Goal: Task Accomplishment & Management: Manage account settings

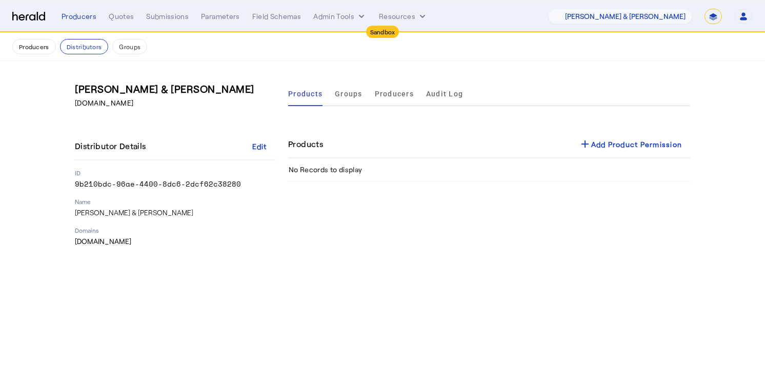
select select "pfm_fci4_crum_&_forster"
select select "*******"
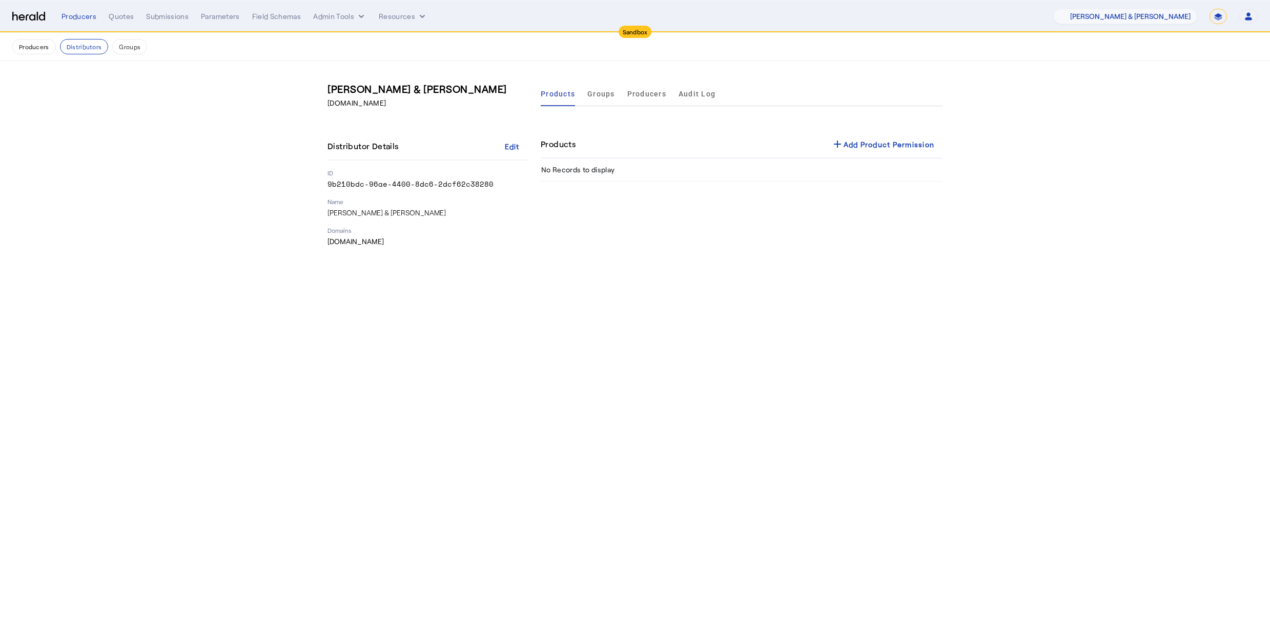
drag, startPoint x: 238, startPoint y: 341, endPoint x: 201, endPoint y: 322, distance: 41.7
click at [240, 341] on body "Sandbox Menu Producers Quotes Submissions Parameters Field Schemas Admin Tools …" at bounding box center [635, 309] width 1270 height 619
click at [742, 358] on body "**********" at bounding box center [635, 309] width 1270 height 619
click at [857, 136] on span at bounding box center [883, 144] width 120 height 25
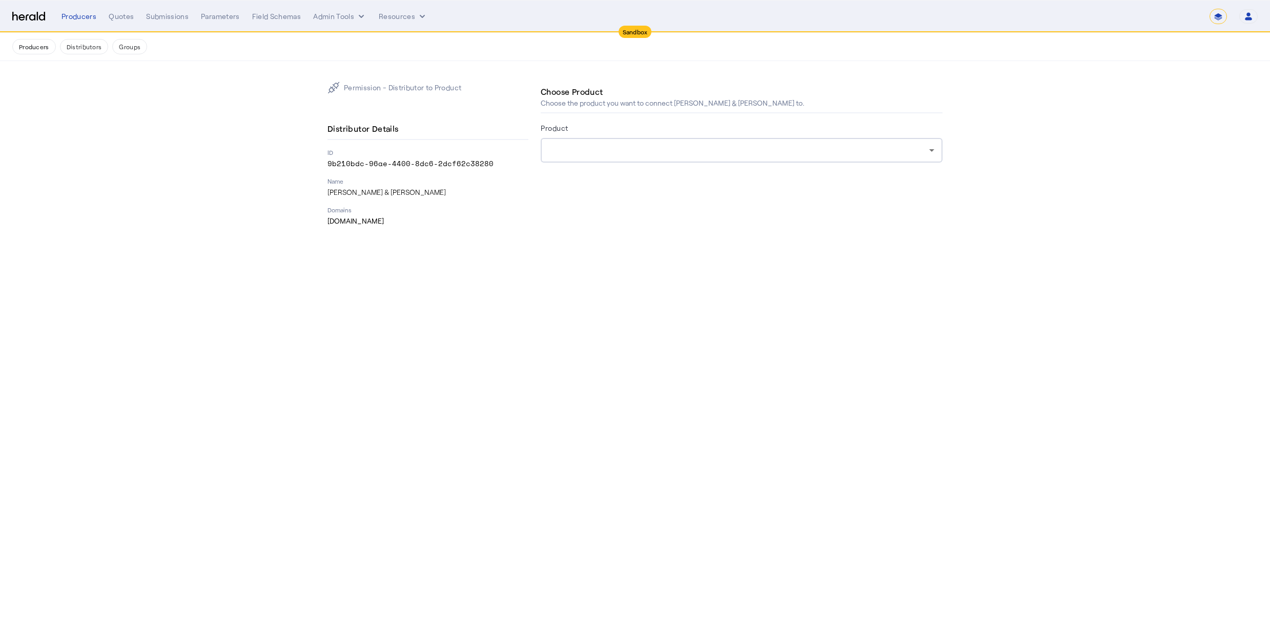
click at [651, 151] on div at bounding box center [739, 150] width 380 height 12
click at [427, 206] on p "Domains" at bounding box center [428, 210] width 201 height 8
click at [87, 18] on div "Producers" at bounding box center [79, 16] width 35 height 10
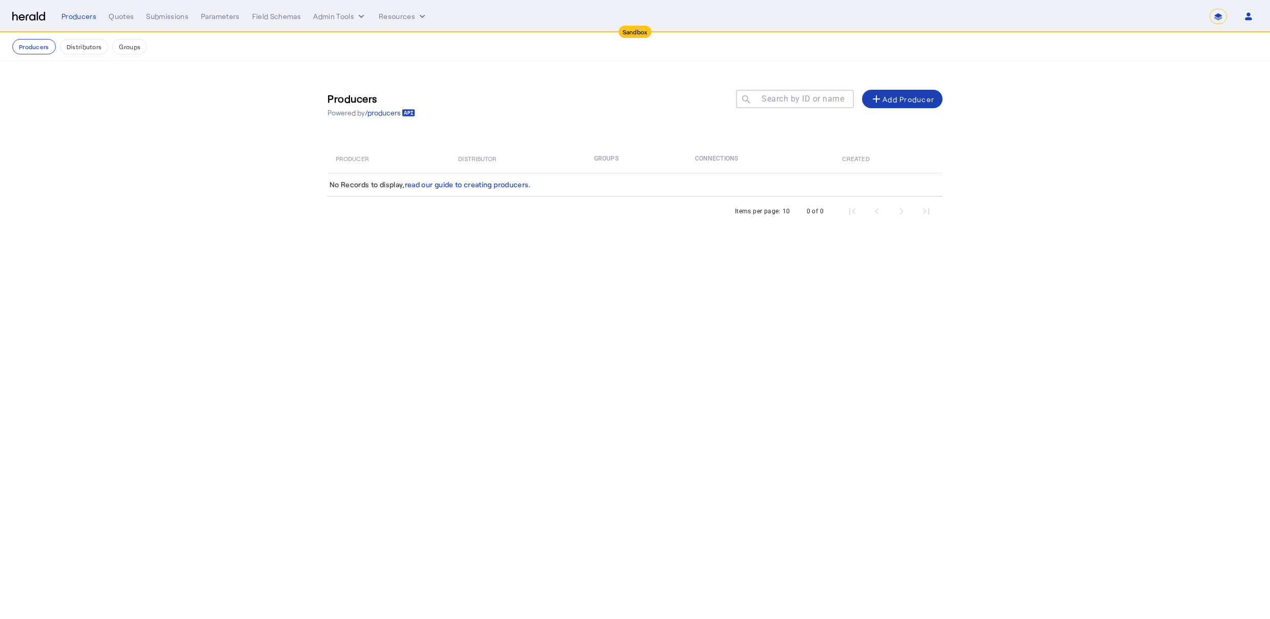
click at [1216, 16] on select "**********" at bounding box center [1218, 16] width 17 height 15
click at [1210, 9] on select "**********" at bounding box center [1218, 16] width 17 height 15
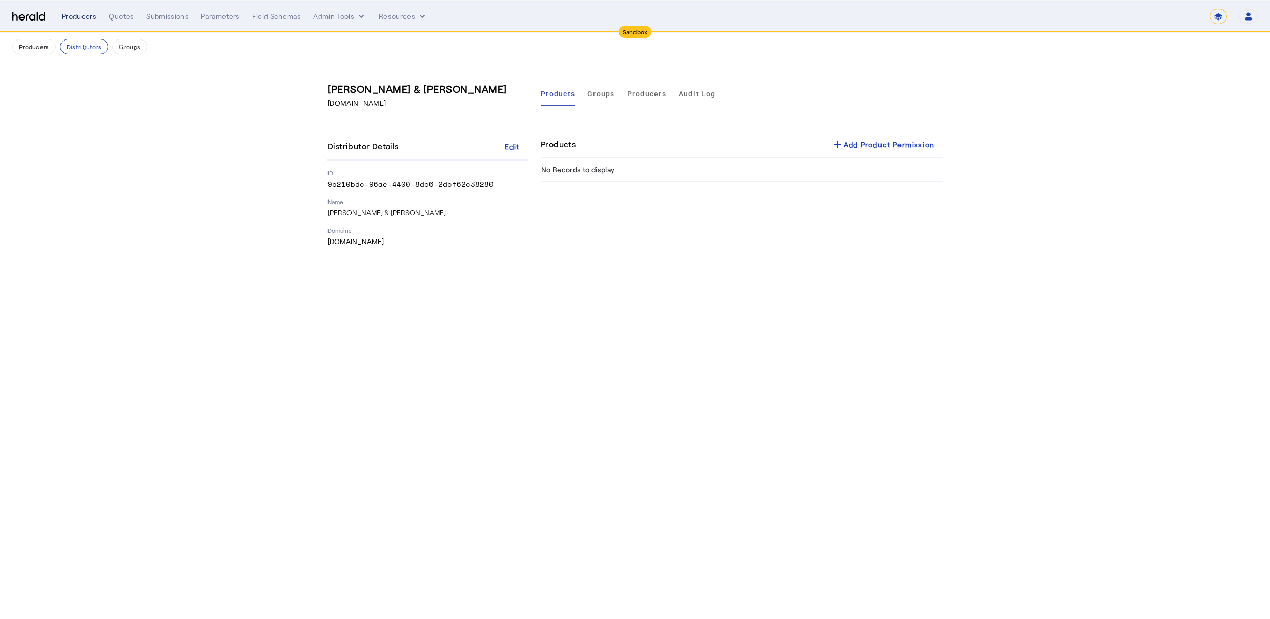
click at [75, 15] on div "Producers" at bounding box center [79, 16] width 35 height 10
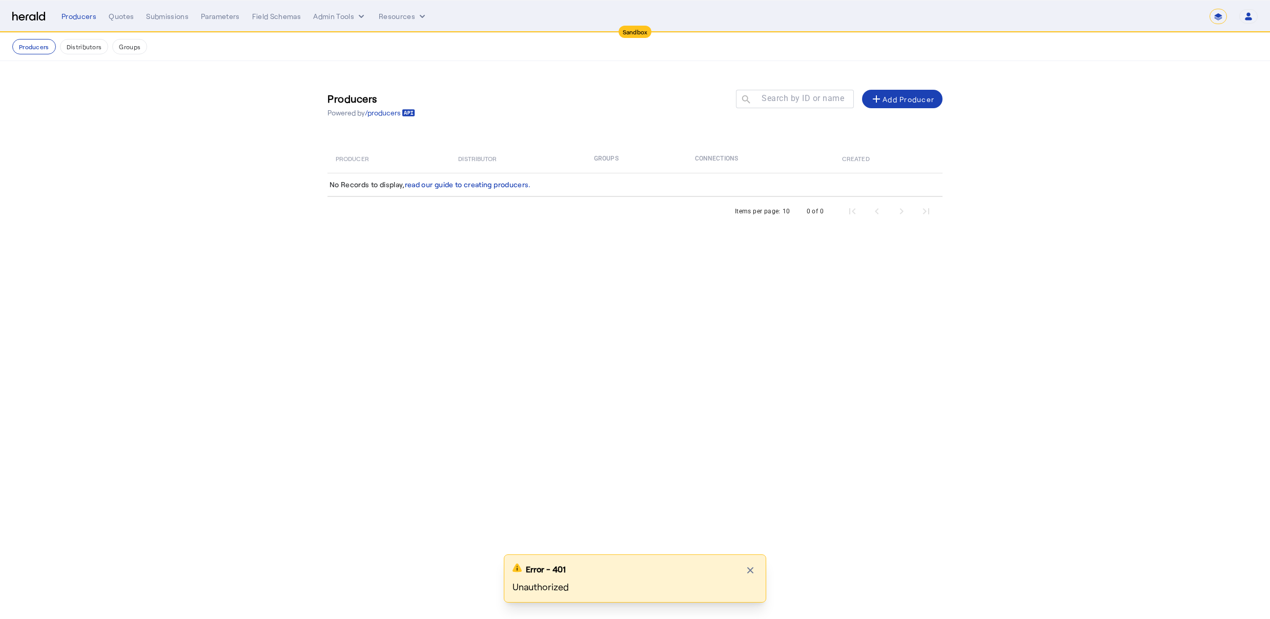
click at [1221, 18] on select "**********" at bounding box center [1218, 16] width 17 height 15
select select "**********"
click at [1210, 9] on select "**********" at bounding box center [1218, 16] width 17 height 15
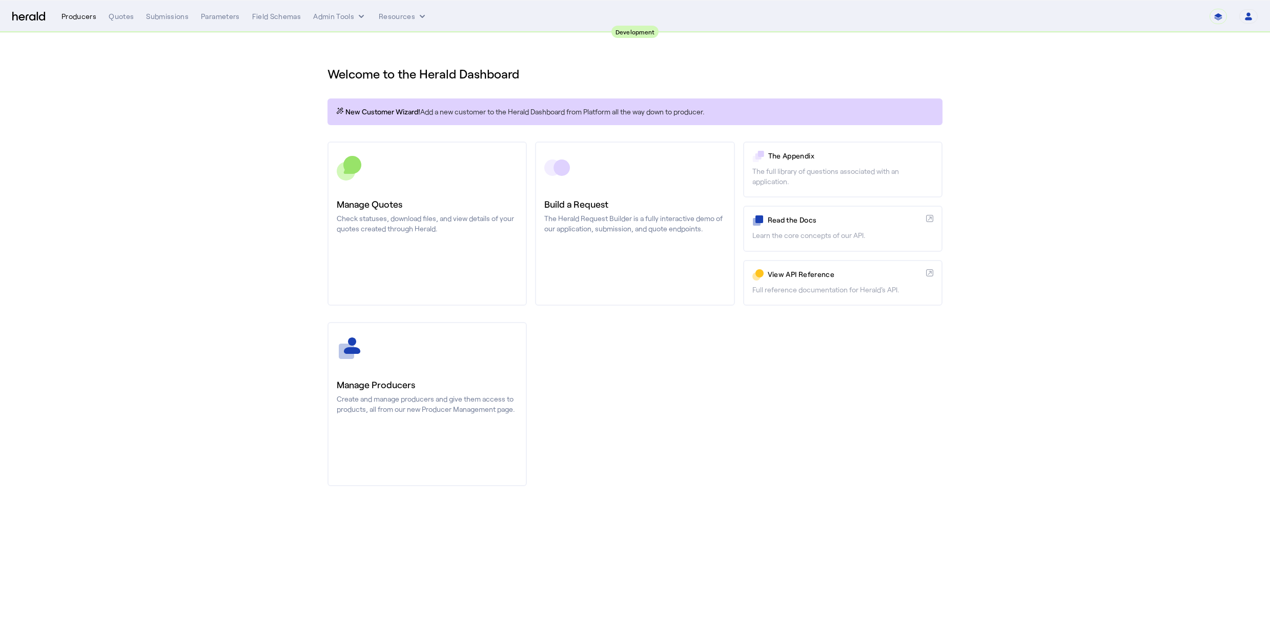
drag, startPoint x: 102, startPoint y: 13, endPoint x: 93, endPoint y: 14, distance: 8.8
click at [93, 14] on div "Producers Quotes Submissions Parameters Field Schemas Admin Tools Resources" at bounding box center [636, 16] width 1148 height 10
click at [66, 16] on div "Producers" at bounding box center [79, 16] width 35 height 10
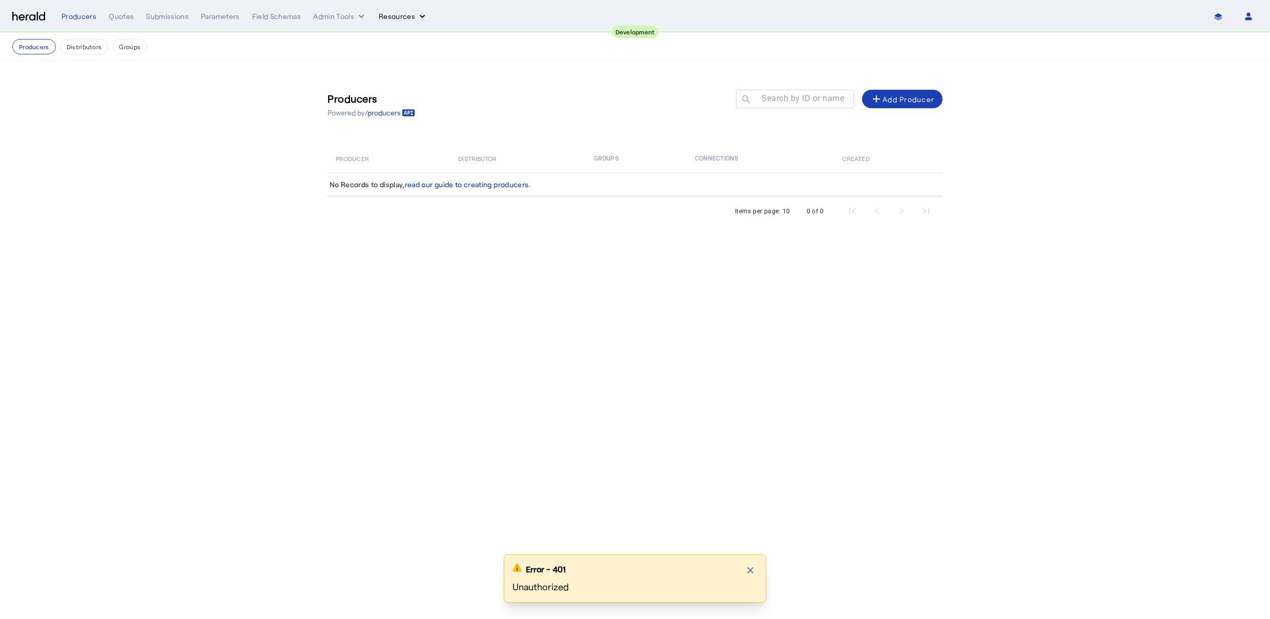
click at [404, 15] on button "Resources" at bounding box center [403, 16] width 49 height 10
drag, startPoint x: 204, startPoint y: 322, endPoint x: 188, endPoint y: 273, distance: 51.9
click at [205, 321] on div at bounding box center [635, 309] width 1270 height 619
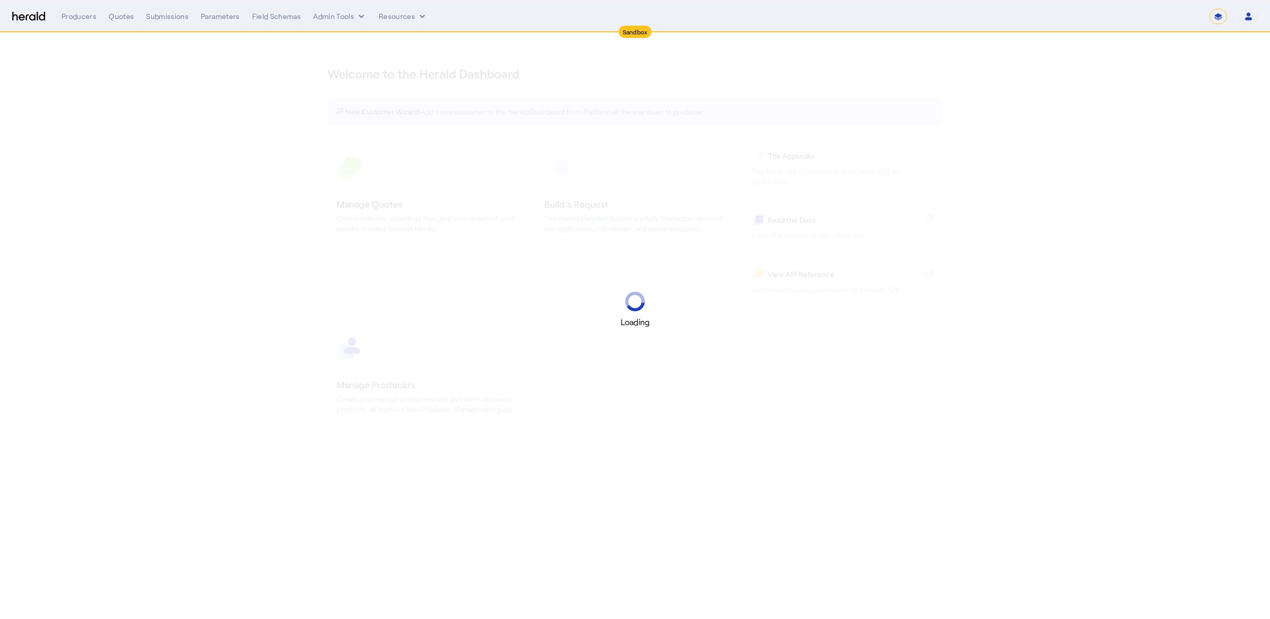
select select "*******"
select select "pfm_2v8p_herald_api"
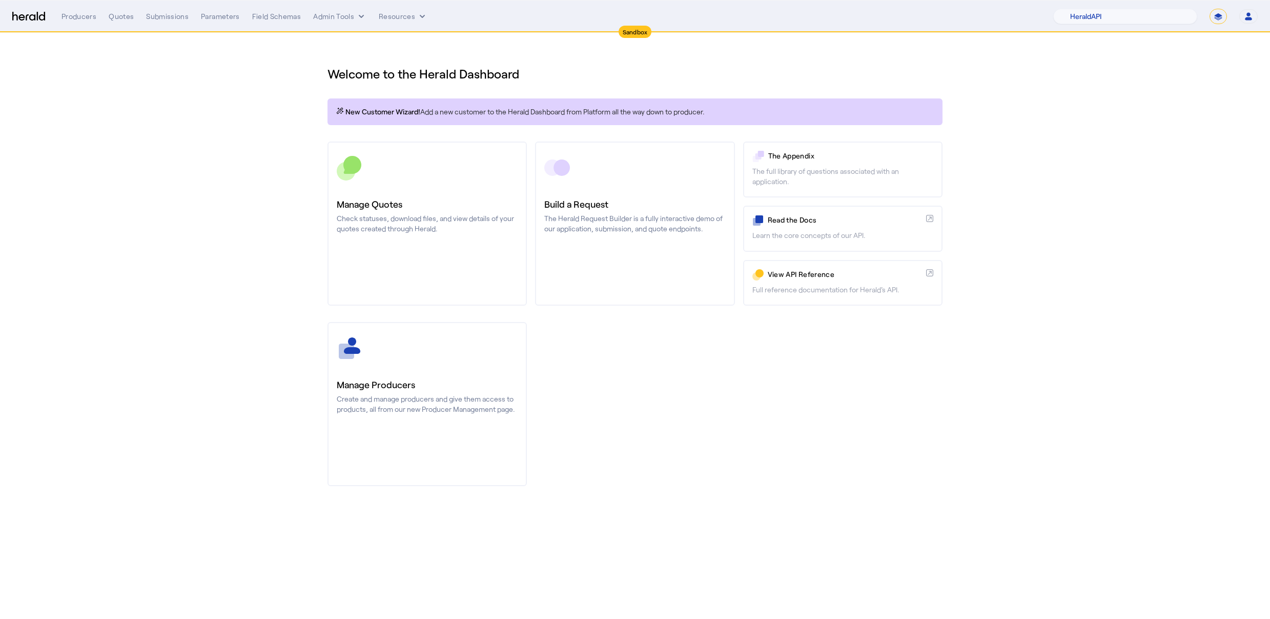
click at [1225, 15] on select "**********" at bounding box center [1218, 16] width 17 height 15
select select "**********"
click at [1210, 9] on select "**********" at bounding box center [1218, 16] width 17 height 15
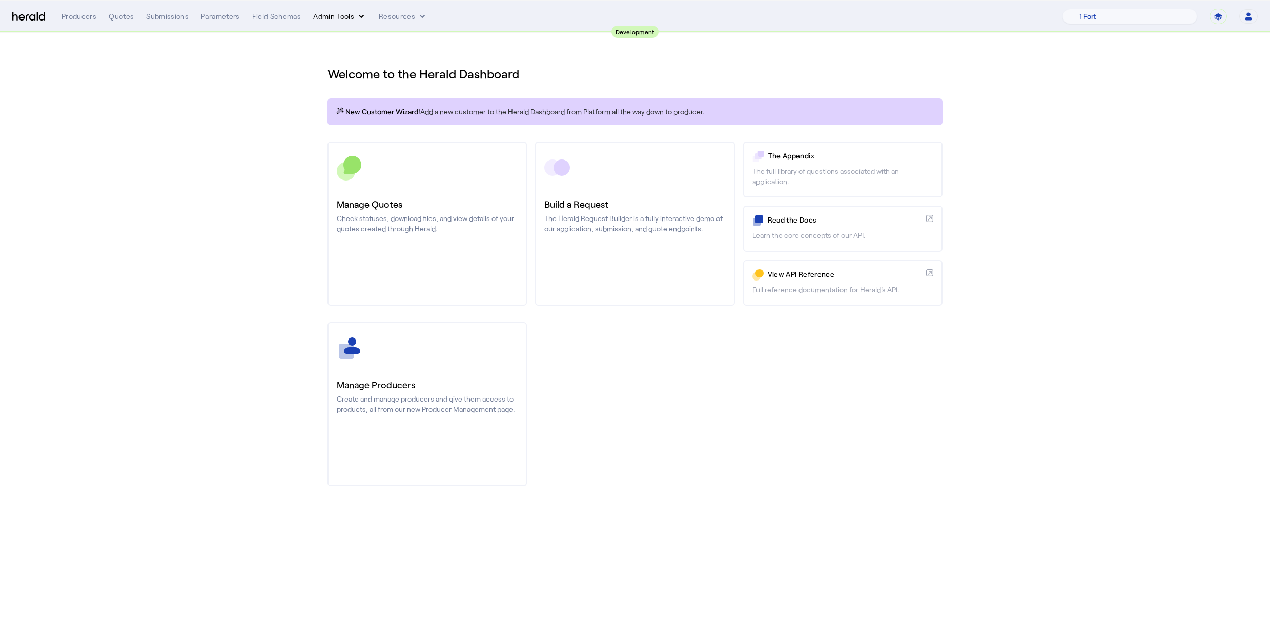
click at [336, 12] on button "Admin Tools" at bounding box center [339, 16] width 53 height 10
click at [351, 37] on span "Platforms Manager" at bounding box center [357, 38] width 75 height 12
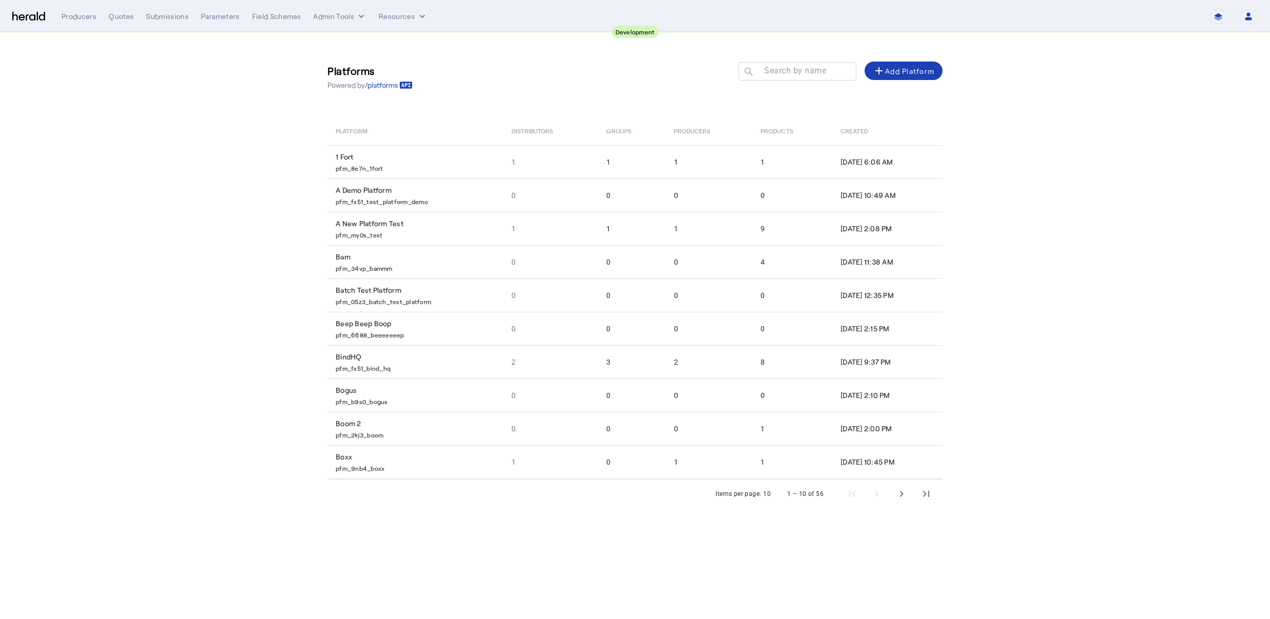
click at [413, 455] on td "Boxx pfm_9nb4_boxx" at bounding box center [416, 462] width 176 height 34
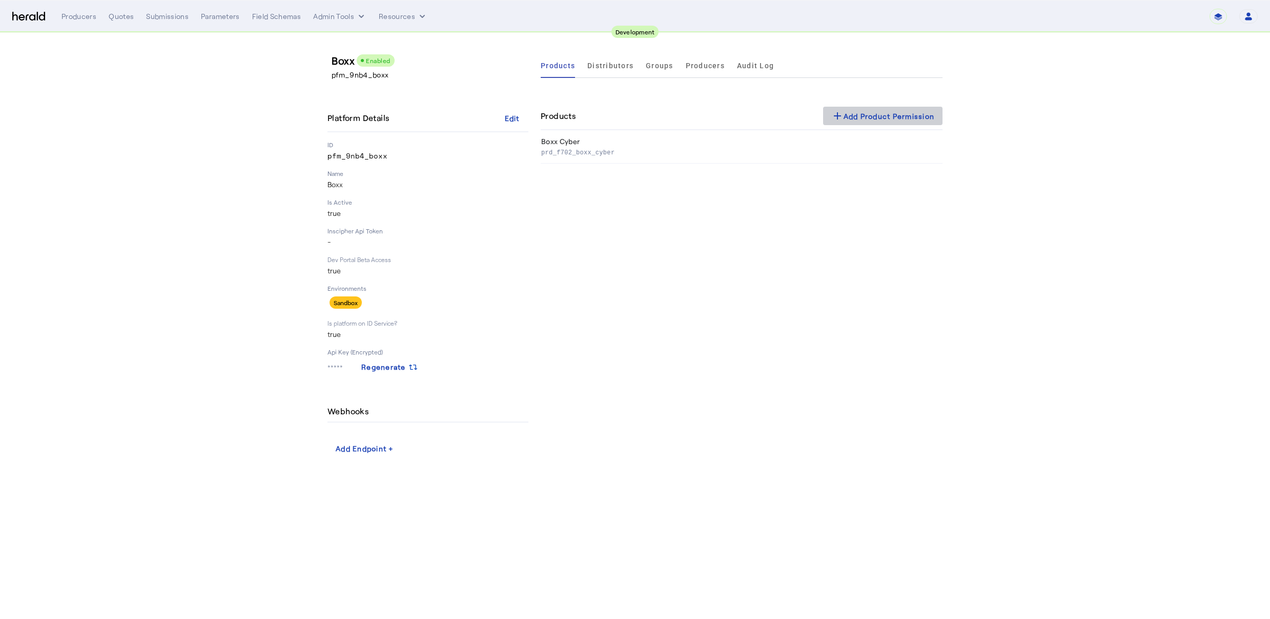
click at [903, 112] on div "add Add Product Permission" at bounding box center [883, 116] width 104 height 12
select select "pfm_2v8p_herald_api"
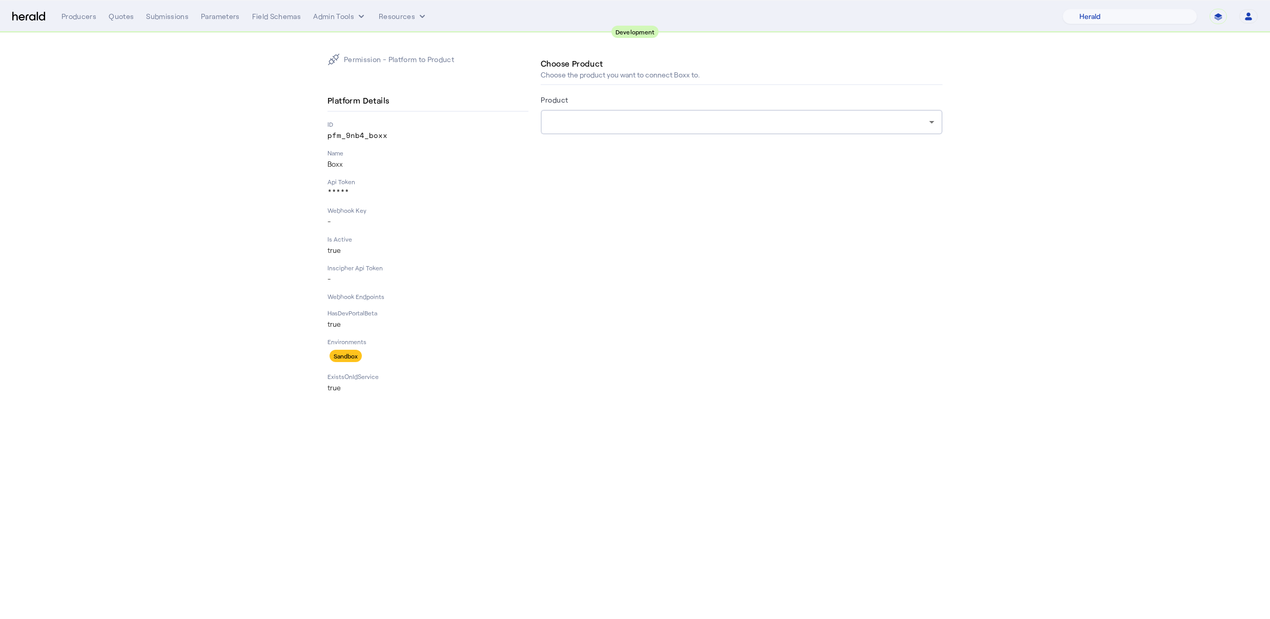
click at [774, 126] on div at bounding box center [739, 122] width 380 height 12
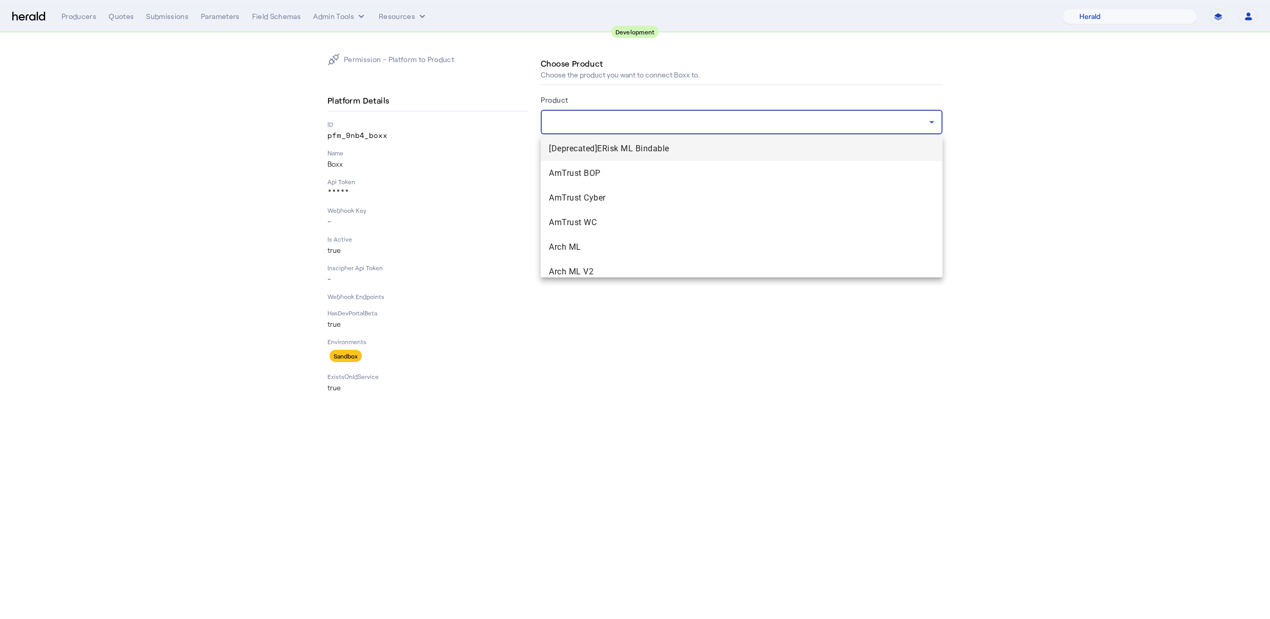
click at [706, 347] on div at bounding box center [635, 309] width 1270 height 619
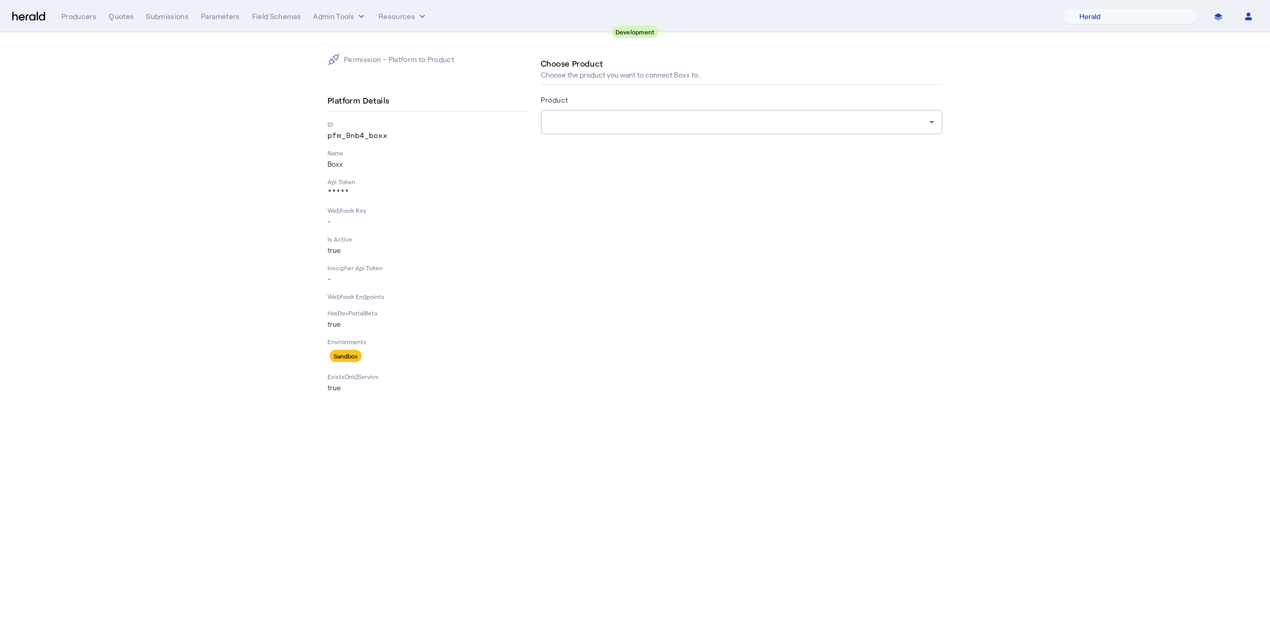
click at [1251, 16] on icon "button" at bounding box center [1248, 16] width 9 height 9
drag, startPoint x: 1125, startPoint y: 30, endPoint x: 1139, endPoint y: 22, distance: 16.5
click at [1125, 30] on div at bounding box center [635, 309] width 1270 height 619
click at [1153, 12] on select "1 Fort A Demo Platform A New Platform Test Bam Batch Test Platform Beep Beep Bo…" at bounding box center [1130, 16] width 135 height 15
click at [1219, 26] on nav "**********" at bounding box center [635, 17] width 1270 height 32
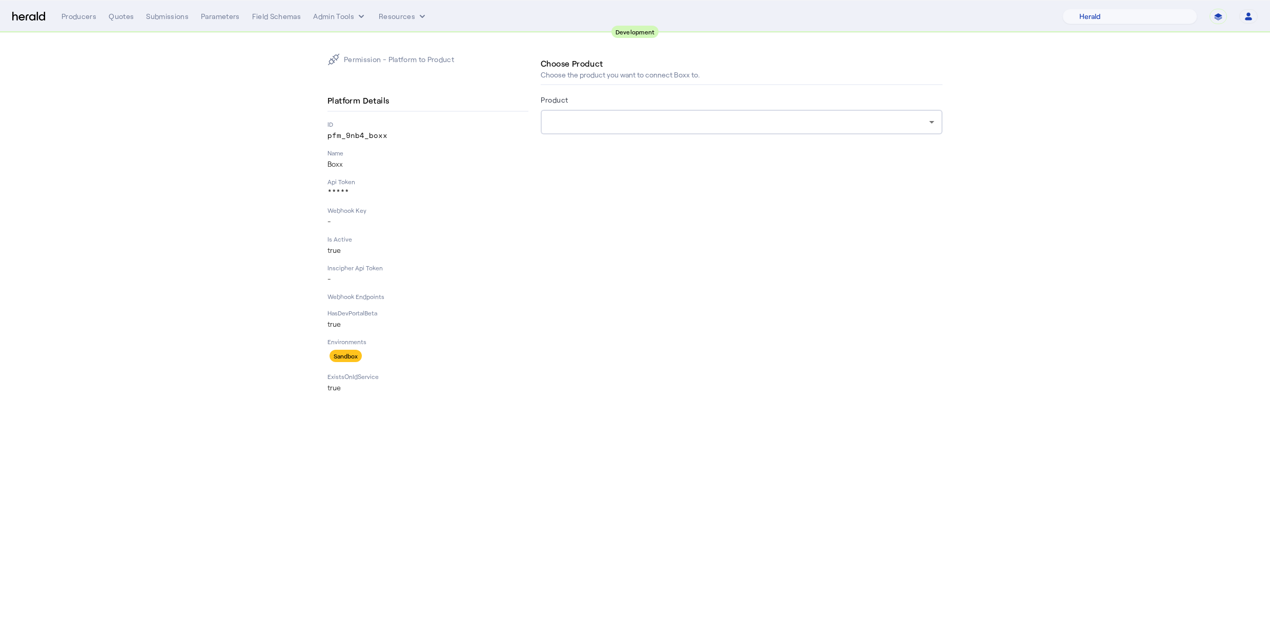
click at [1225, 14] on select "**********" at bounding box center [1218, 16] width 17 height 15
select select "*******"
click at [1210, 9] on select "**********" at bounding box center [1218, 16] width 17 height 15
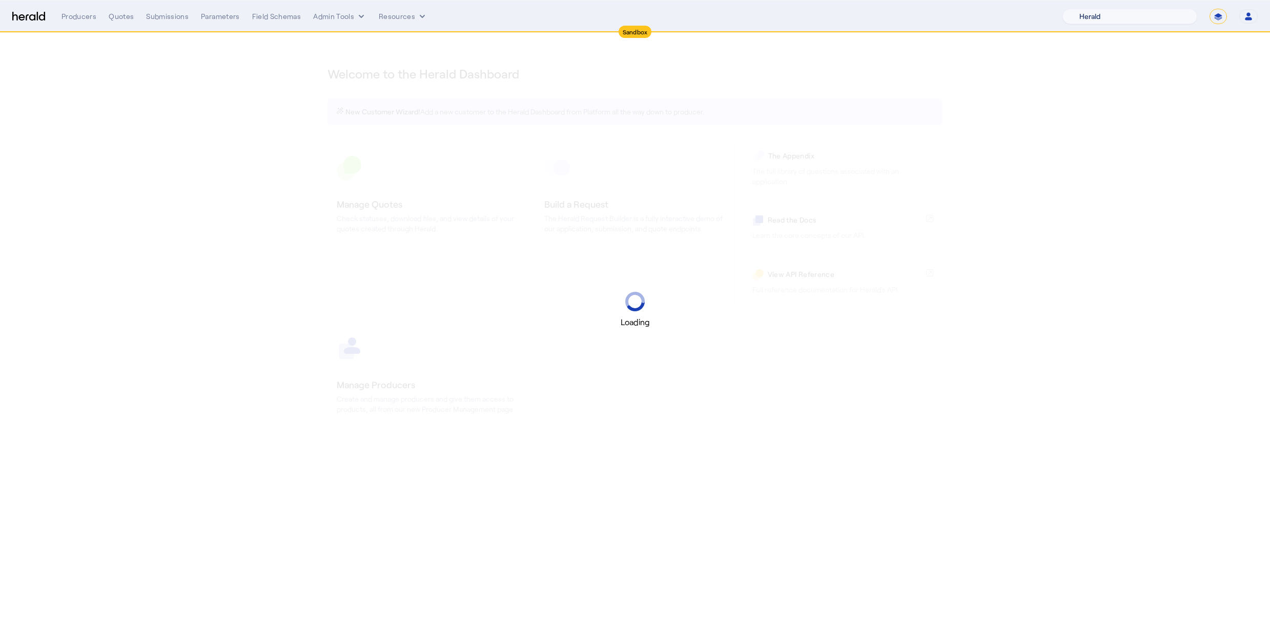
click at [1166, 21] on select "1 Fort A Demo Platform A New Platform Test Bam Batch Test Platform Beep Beep Bo…" at bounding box center [1130, 16] width 135 height 15
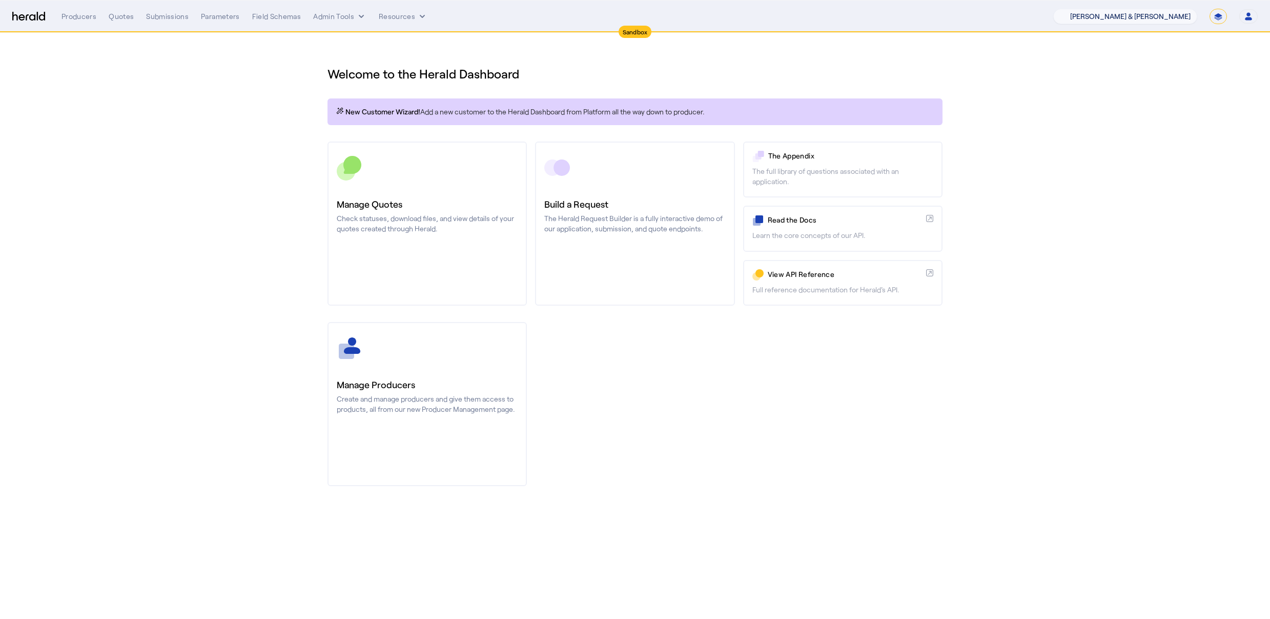
click at [1082, 9] on select "1Fort Acrisure Acturis Affinity Advisors Affinity Risk Agentero AmWins Anzen Ao…" at bounding box center [1125, 16] width 144 height 15
click at [1159, 16] on select "1Fort Acrisure Acturis Affinity Advisors Affinity Risk Agentero AmWins Anzen Ao…" at bounding box center [1125, 16] width 144 height 15
select select "pfm_2v8p_herald_api"
click at [1082, 9] on select "1Fort Acrisure Acturis Affinity Advisors Affinity Risk Agentero AmWins Anzen Ao…" at bounding box center [1125, 16] width 144 height 15
click at [450, 38] on div "Welcome to the Herald Dashboard New Customer Wizard! Add a new customer to the …" at bounding box center [635, 270] width 656 height 474
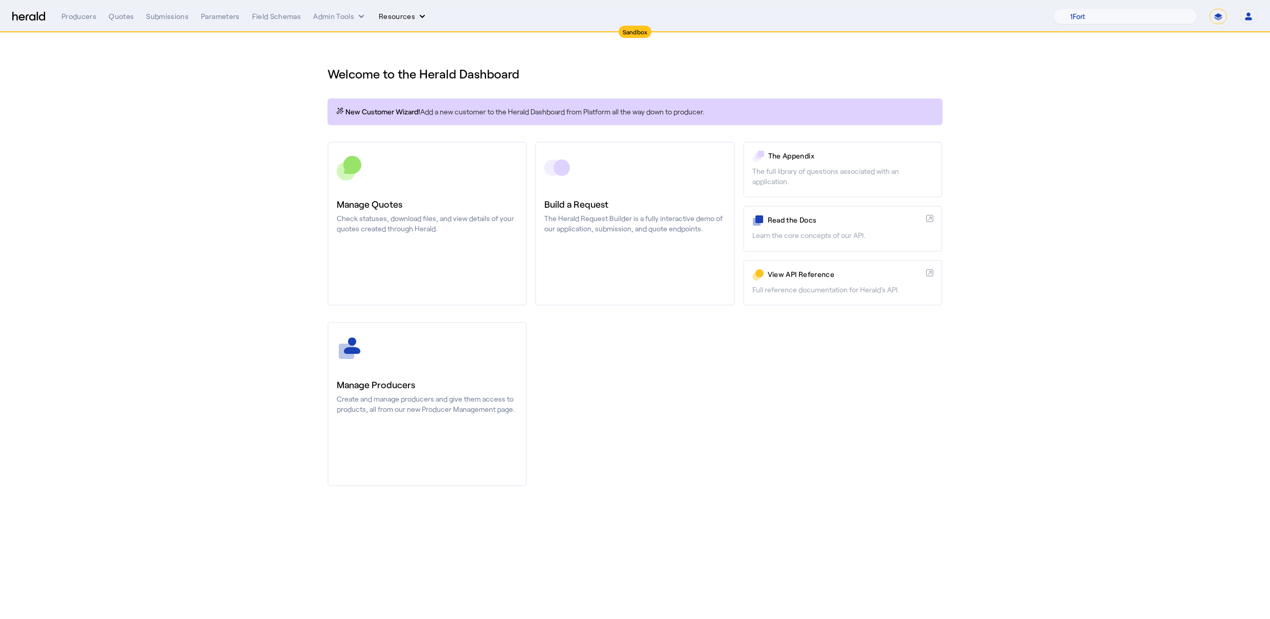
click at [393, 12] on button "Resources" at bounding box center [403, 16] width 49 height 10
drag, startPoint x: 262, startPoint y: 111, endPoint x: 323, endPoint y: 33, distance: 99.0
click at [264, 110] on div at bounding box center [635, 309] width 1270 height 619
click at [341, 19] on button "Admin Tools" at bounding box center [339, 16] width 53 height 10
click at [354, 40] on span "Platforms Manager" at bounding box center [357, 38] width 75 height 12
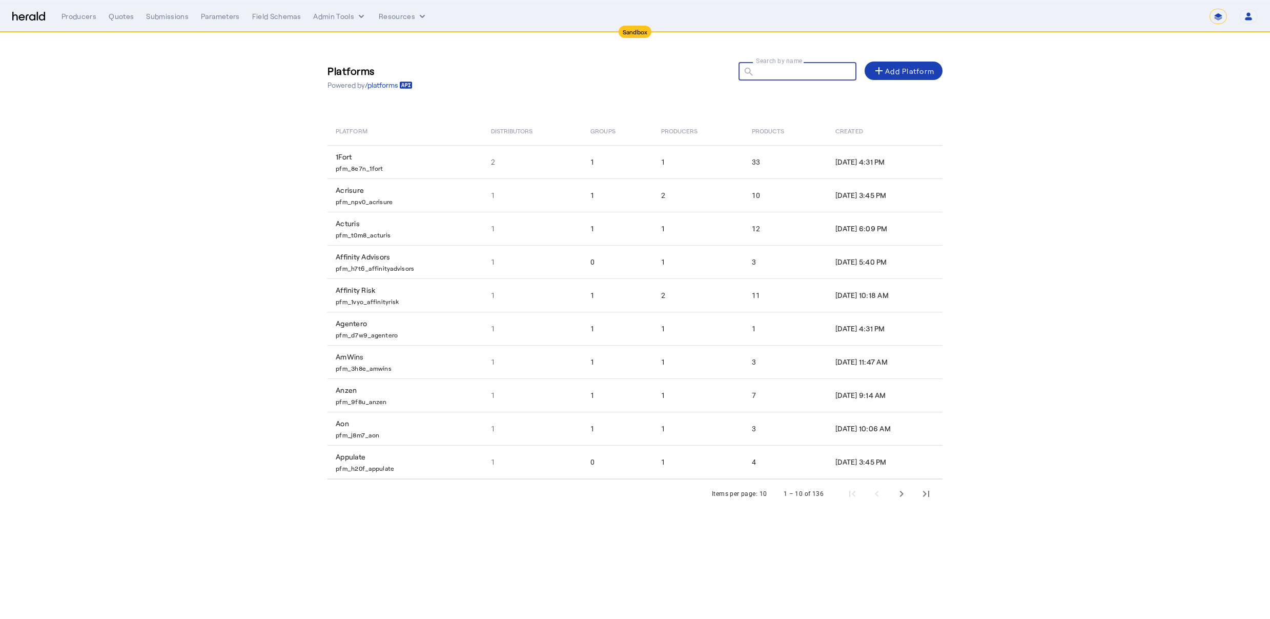
click at [812, 62] on div at bounding box center [802, 76] width 92 height 29
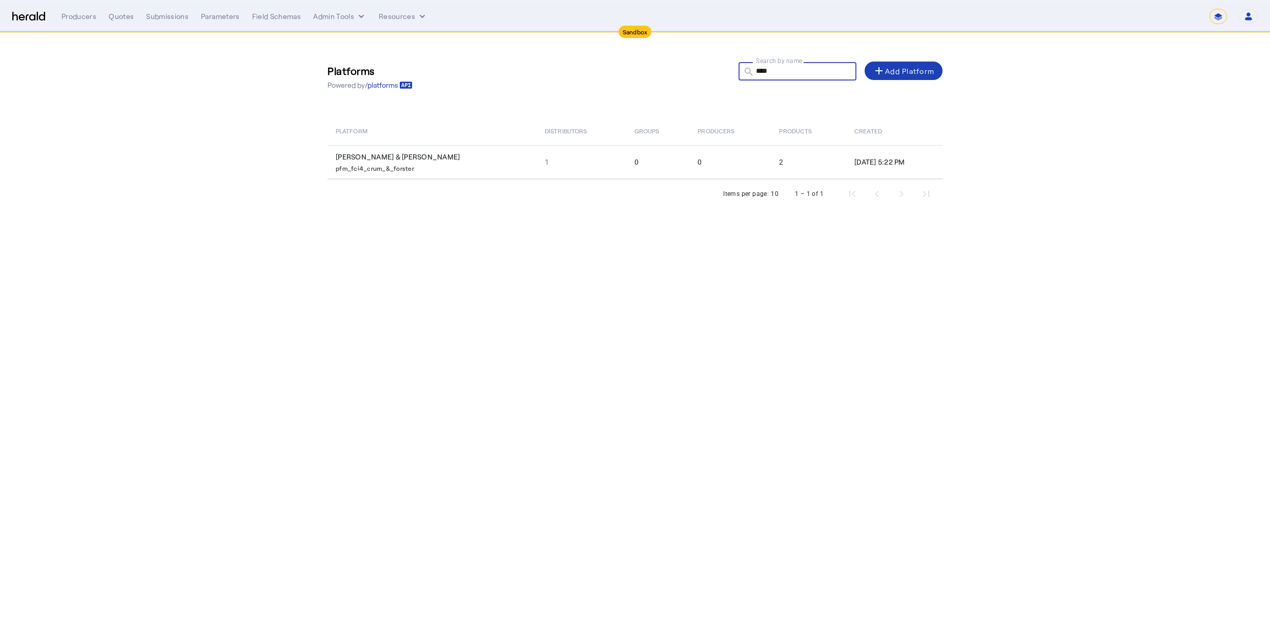
type input "****"
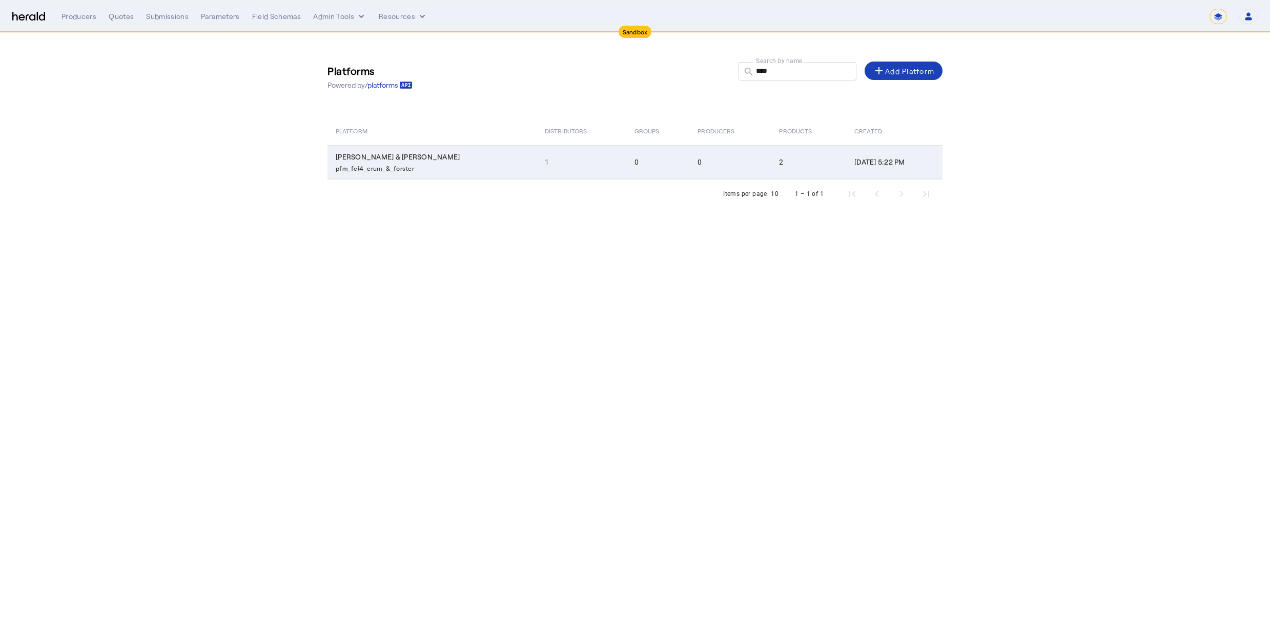
click at [385, 169] on p "pfm_fci4_crum_&_forster" at bounding box center [434, 167] width 197 height 10
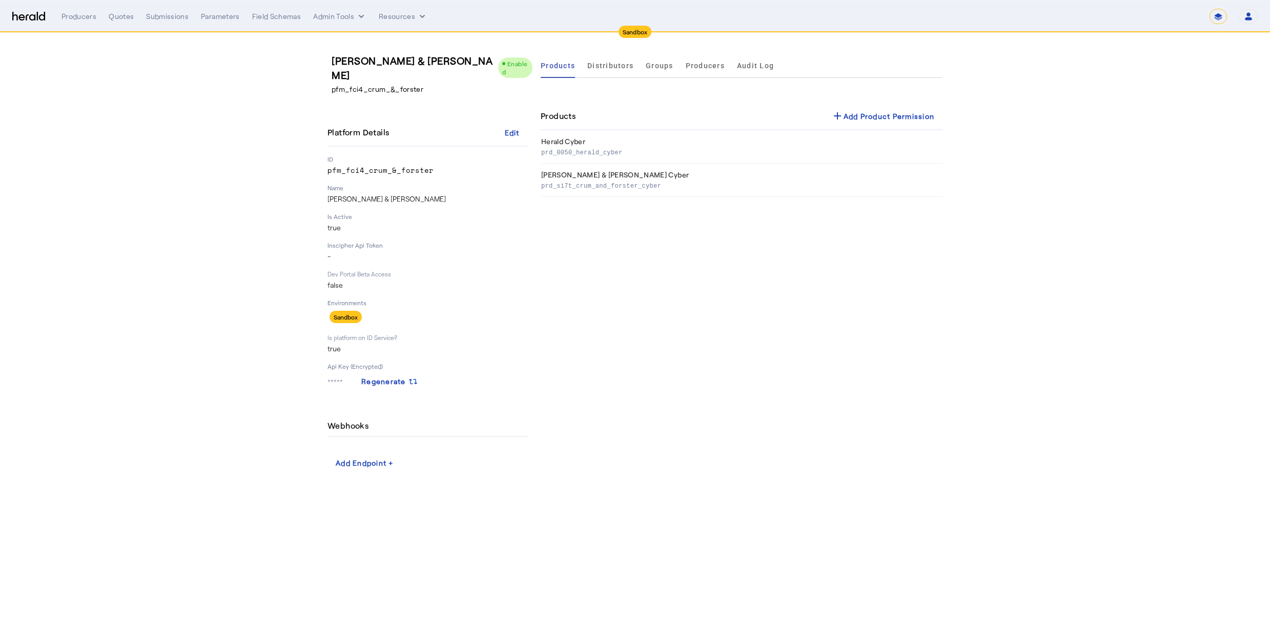
click at [362, 251] on p "-" at bounding box center [428, 256] width 201 height 10
click at [365, 183] on p "Name" at bounding box center [428, 187] width 201 height 8
click at [602, 58] on span "Distributors" at bounding box center [610, 65] width 46 height 25
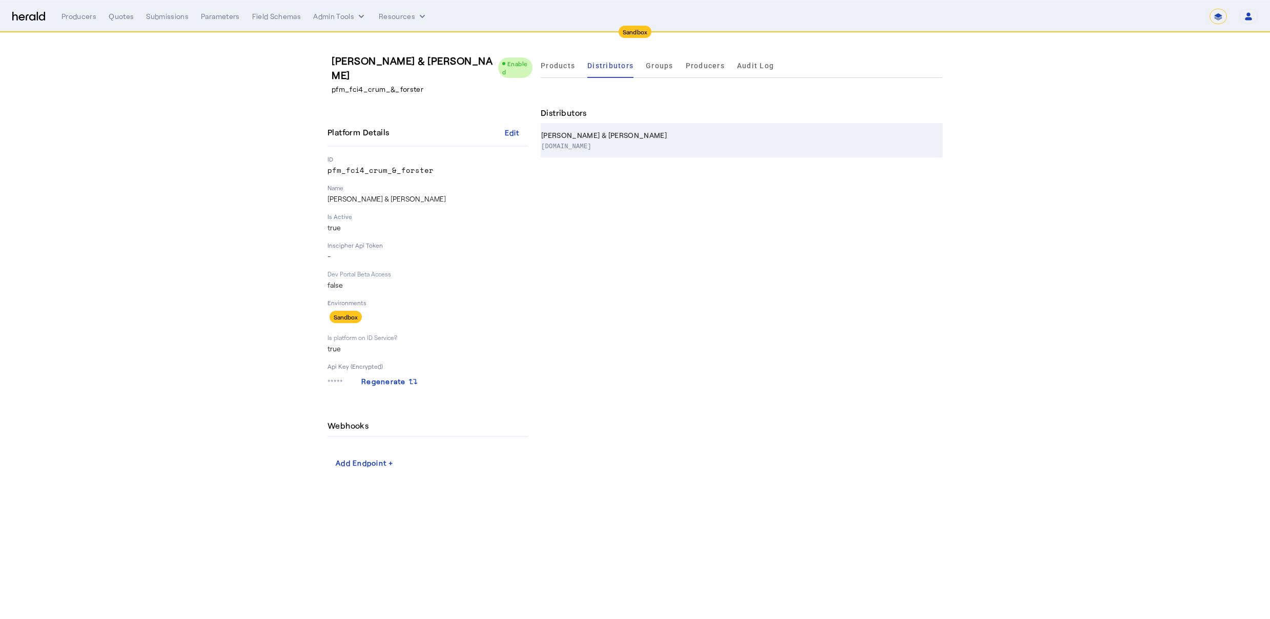
click at [553, 153] on th "[PERSON_NAME] & [PERSON_NAME] [DOMAIN_NAME]" at bounding box center [742, 140] width 402 height 33
select select "pfm_fci4_crum_&_forster"
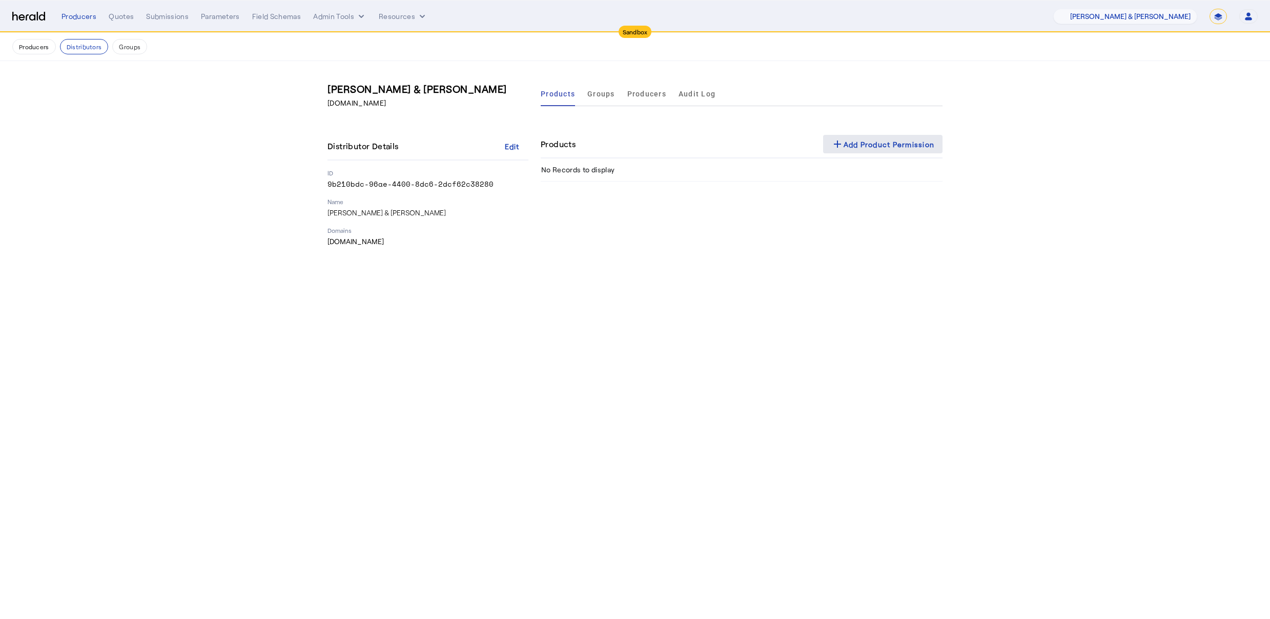
click at [873, 148] on div "add Add Product Permission" at bounding box center [883, 144] width 104 height 12
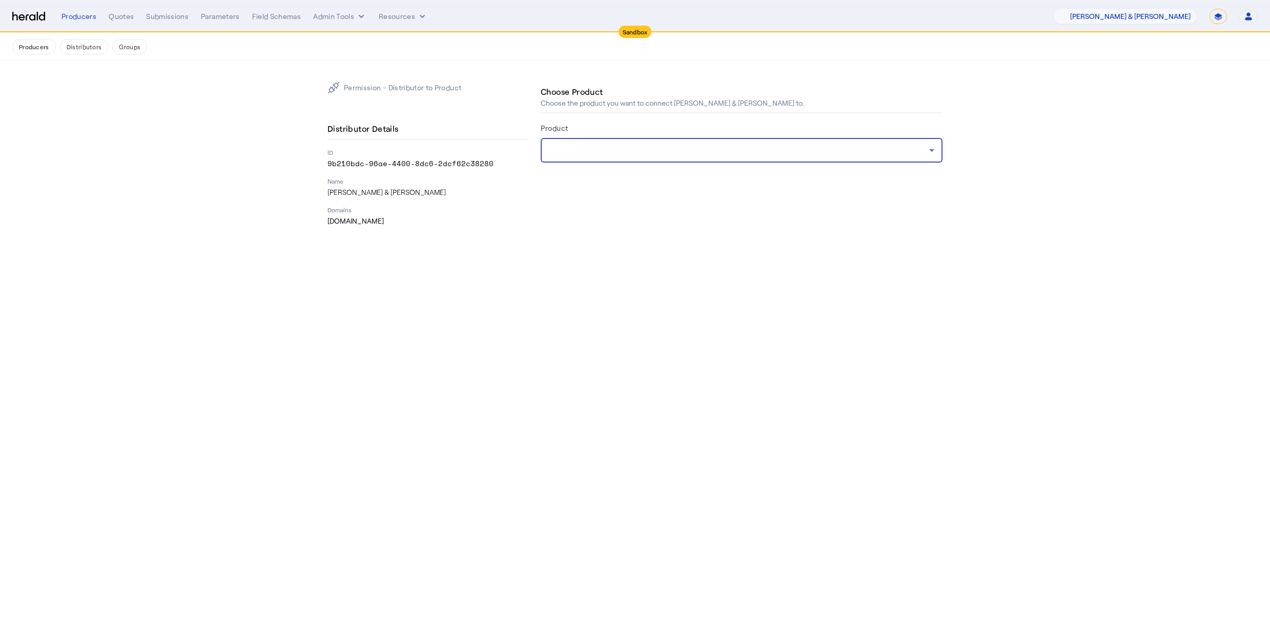
click at [852, 153] on div at bounding box center [739, 150] width 380 height 12
click at [484, 387] on body "Sandbox Menu Producers Quotes Submissions Parameters Field Schemas Admin Tools …" at bounding box center [635, 309] width 1270 height 619
click at [920, 164] on form "Product" at bounding box center [742, 156] width 402 height 70
click at [932, 153] on icon at bounding box center [932, 150] width 12 height 12
click at [750, 441] on body "Sandbox Menu Producers Quotes Submissions Parameters Field Schemas Admin Tools …" at bounding box center [635, 309] width 1270 height 619
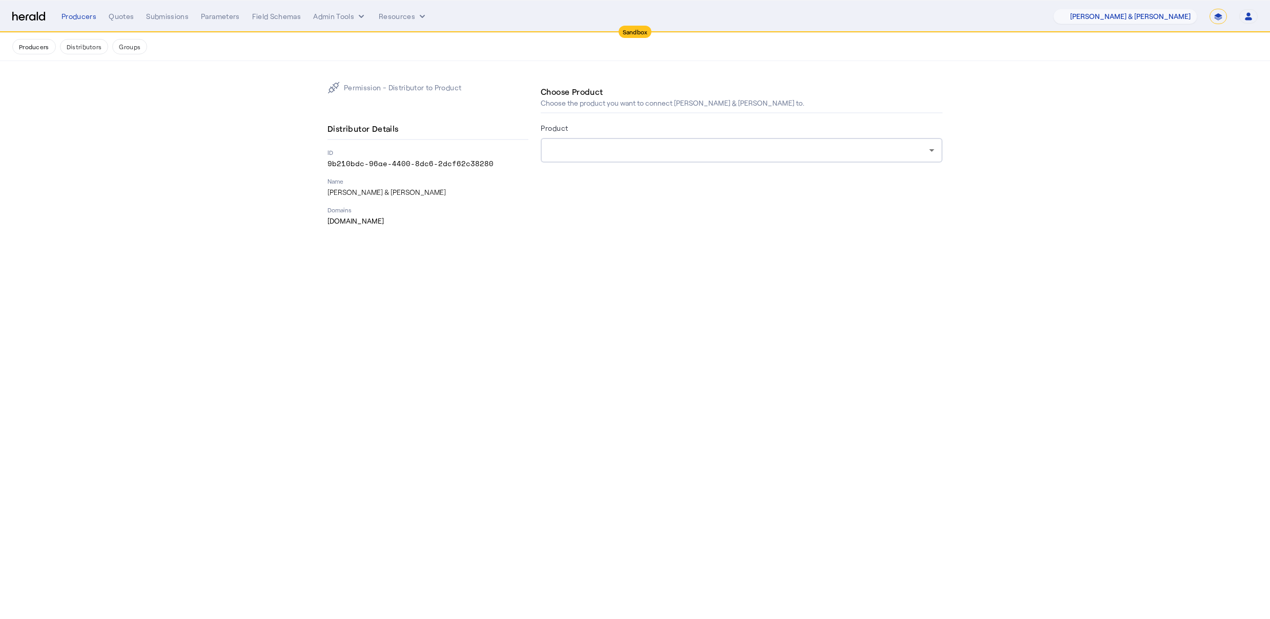
click at [1211, 16] on select "**********" at bounding box center [1218, 16] width 17 height 15
click at [1214, 18] on select "**********" at bounding box center [1218, 16] width 17 height 15
select select "**********"
click at [1210, 9] on select "**********" at bounding box center [1218, 16] width 17 height 15
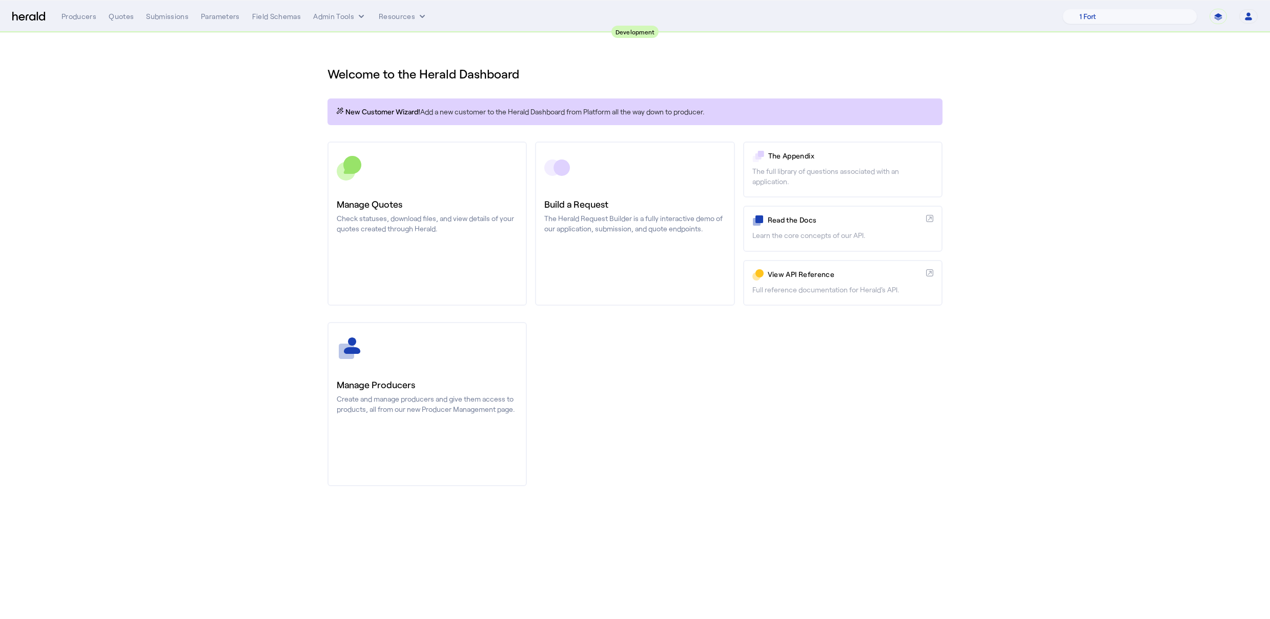
drag, startPoint x: 122, startPoint y: 76, endPoint x: 120, endPoint y: 52, distance: 24.7
click at [121, 70] on section "Welcome to the Herald Dashboard New Customer Wizard! Add a new customer to the …" at bounding box center [635, 270] width 1270 height 474
click at [119, 21] on div "Quotes" at bounding box center [121, 16] width 25 height 10
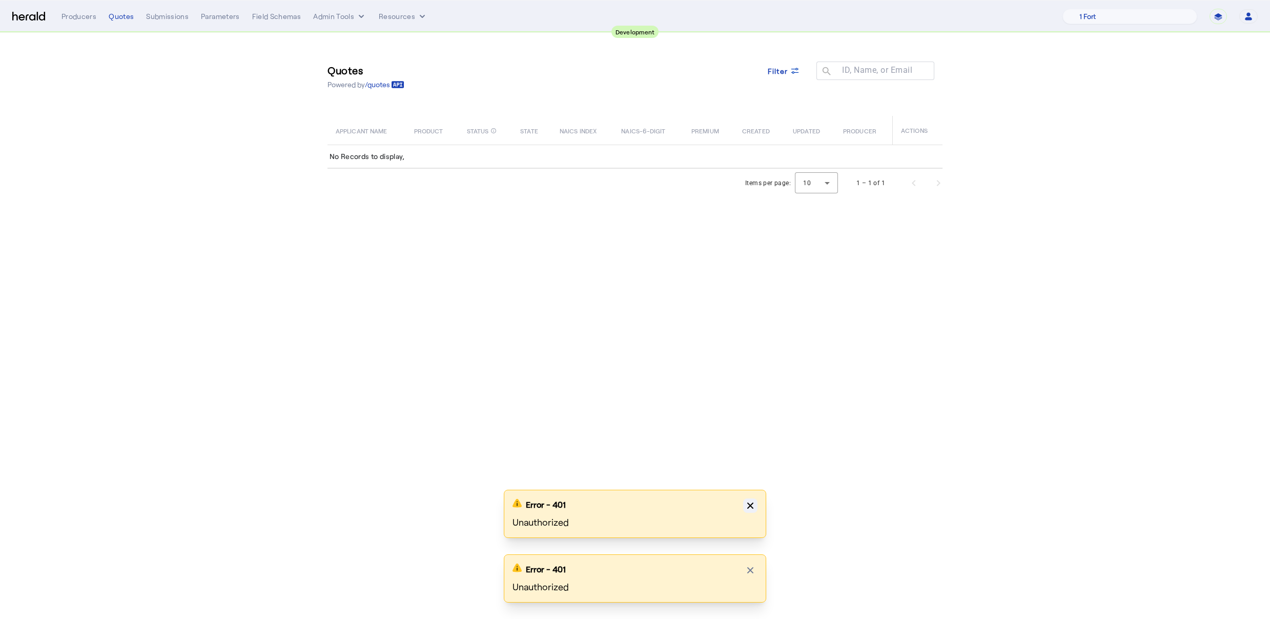
click at [747, 503] on icon "button" at bounding box center [750, 505] width 10 height 10
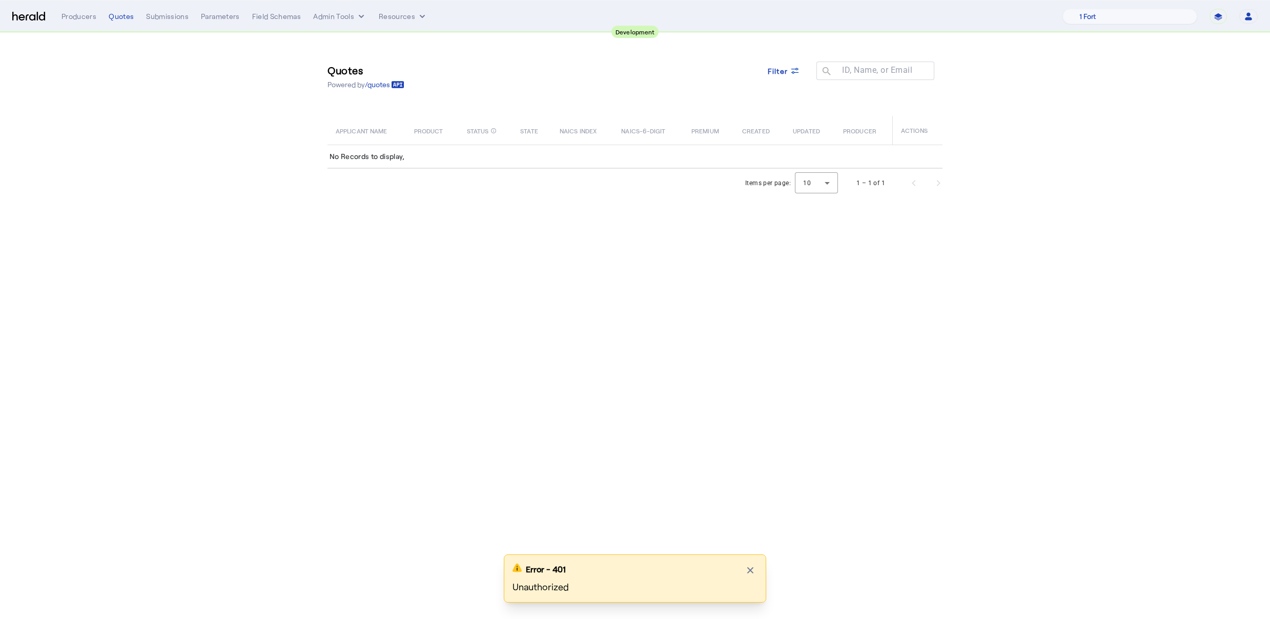
drag, startPoint x: 747, startPoint y: 572, endPoint x: 778, endPoint y: 529, distance: 52.2
click at [747, 572] on icon "button" at bounding box center [750, 570] width 10 height 10
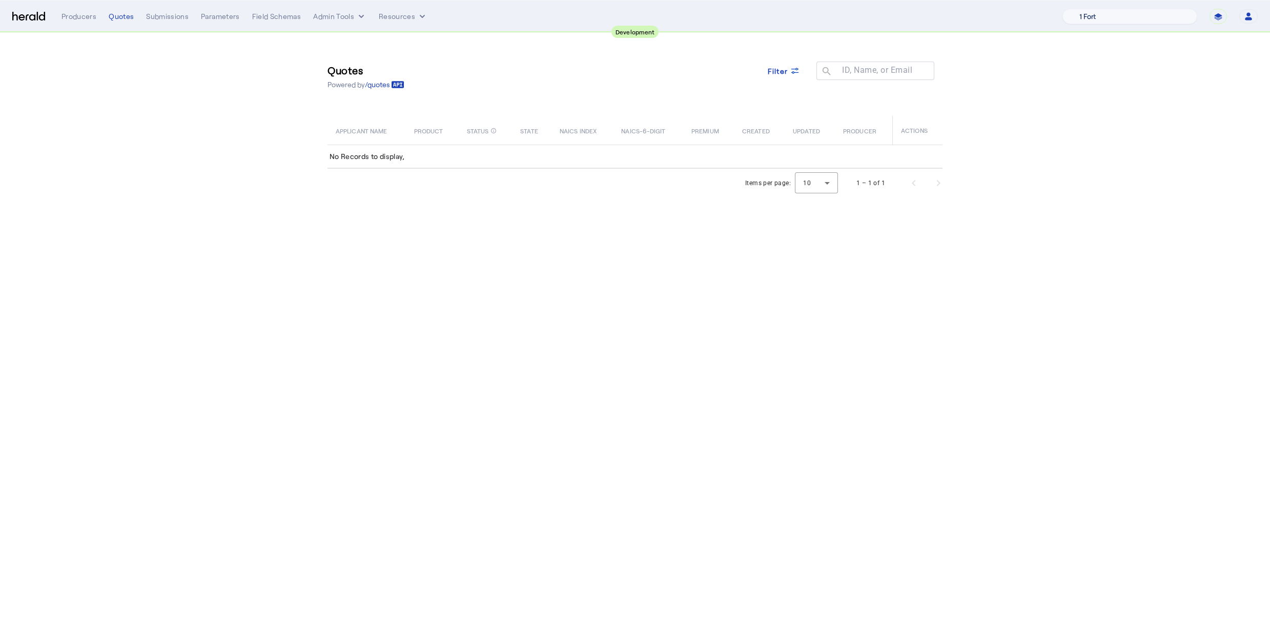
click at [1135, 15] on select "1 Fort A Demo Platform A New Platform Test Bam Batch Test Platform Beep Beep Bo…" at bounding box center [1130, 16] width 135 height 15
click at [1089, 9] on select "1 Fort A Demo Platform A New Platform Test Bam Batch Test Platform Beep Beep Bo…" at bounding box center [1130, 16] width 135 height 15
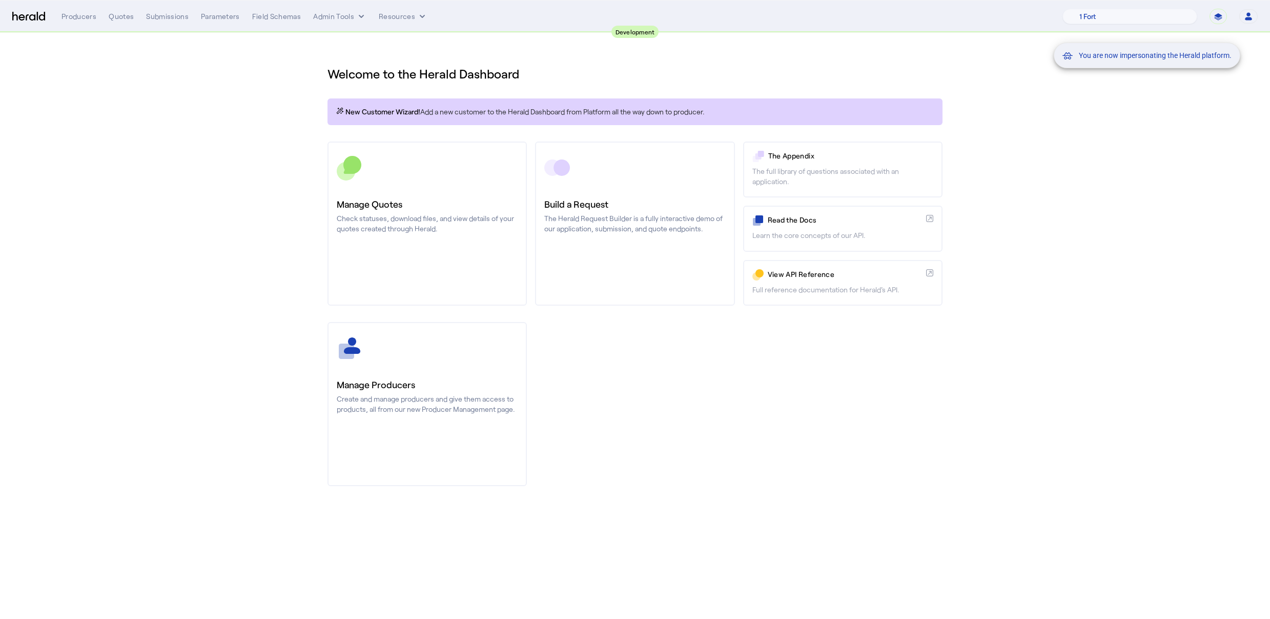
click at [134, 195] on div "You are now impersonating the Herald platform." at bounding box center [635, 309] width 1270 height 619
click at [112, 15] on div "You are now impersonating the Herald platform." at bounding box center [635, 309] width 1270 height 619
click at [112, 18] on div "Quotes" at bounding box center [121, 16] width 25 height 10
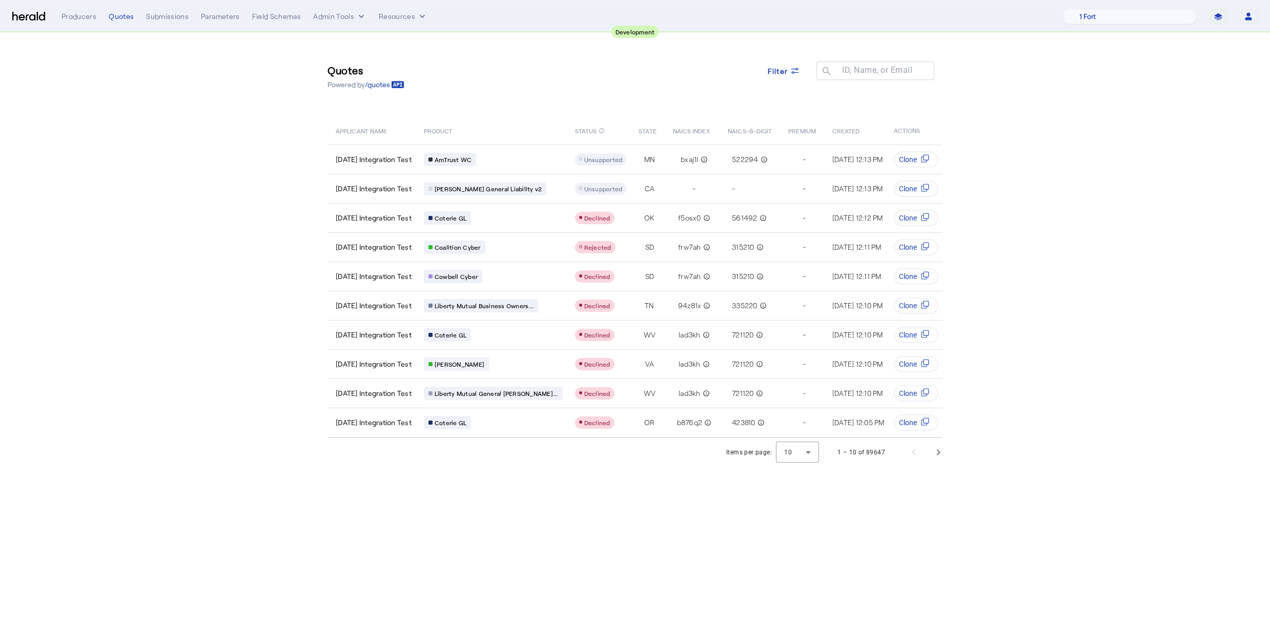
click at [213, 157] on section "Quotes Powered by /quotes Filter ID, Name, or Email search APPLICANT NAME PRODU…" at bounding box center [635, 250] width 1270 height 434
drag, startPoint x: 128, startPoint y: 157, endPoint x: 125, endPoint y: 78, distance: 79.0
click at [129, 156] on section "Quotes Powered by /quotes Filter ID, Name, or Email search APPLICANT NAME PRODU…" at bounding box center [635, 250] width 1270 height 434
click at [74, 14] on div "Producers" at bounding box center [79, 16] width 35 height 10
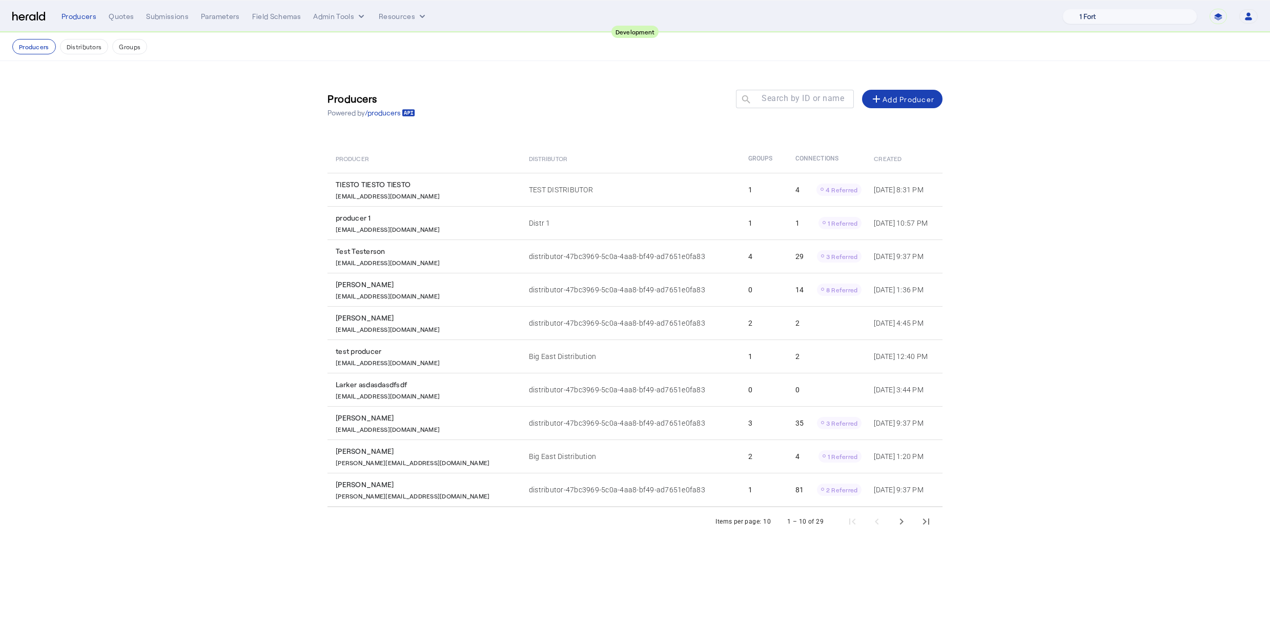
click at [1132, 18] on select "1 Fort A Demo Platform A New Platform Test Bam Batch Test Platform Beep Beep Bo…" at bounding box center [1130, 16] width 135 height 15
select select "pfm_ravi_test_1234"
click at [1089, 9] on select "1 Fort A Demo Platform A New Platform Test Bam Batch Test Platform Beep Beep Bo…" at bounding box center [1130, 16] width 135 height 15
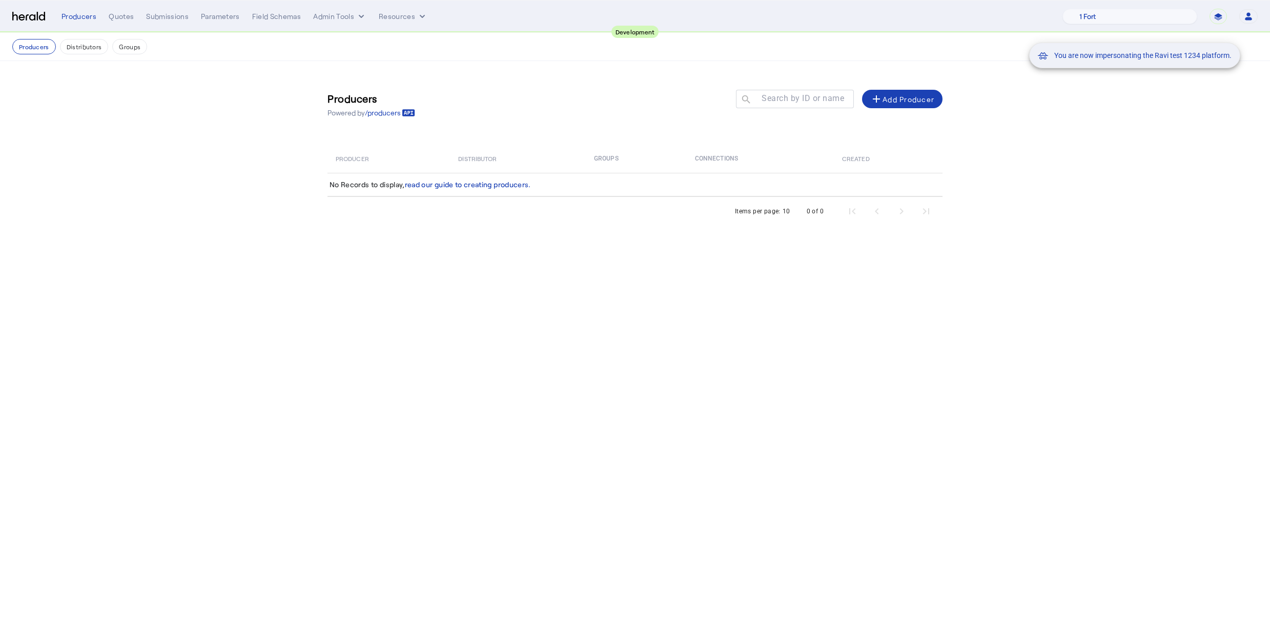
drag, startPoint x: 746, startPoint y: 364, endPoint x: 533, endPoint y: 163, distance: 293.0
click at [745, 364] on div "You are now impersonating the Ravi test 1234 platform." at bounding box center [635, 309] width 1270 height 619
click at [86, 50] on div "You are now impersonating the Ravi test 1234 platform." at bounding box center [635, 309] width 1270 height 619
click at [86, 49] on button "Distributors" at bounding box center [84, 46] width 49 height 15
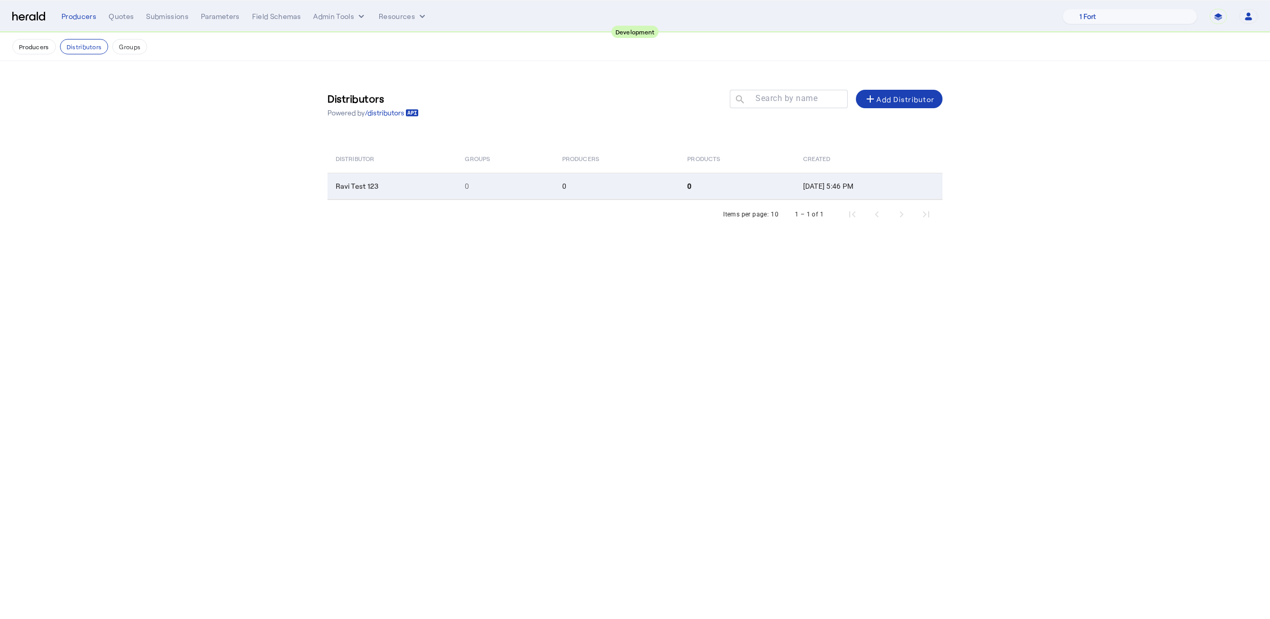
click at [414, 187] on td "Ravi Test 123" at bounding box center [392, 186] width 129 height 27
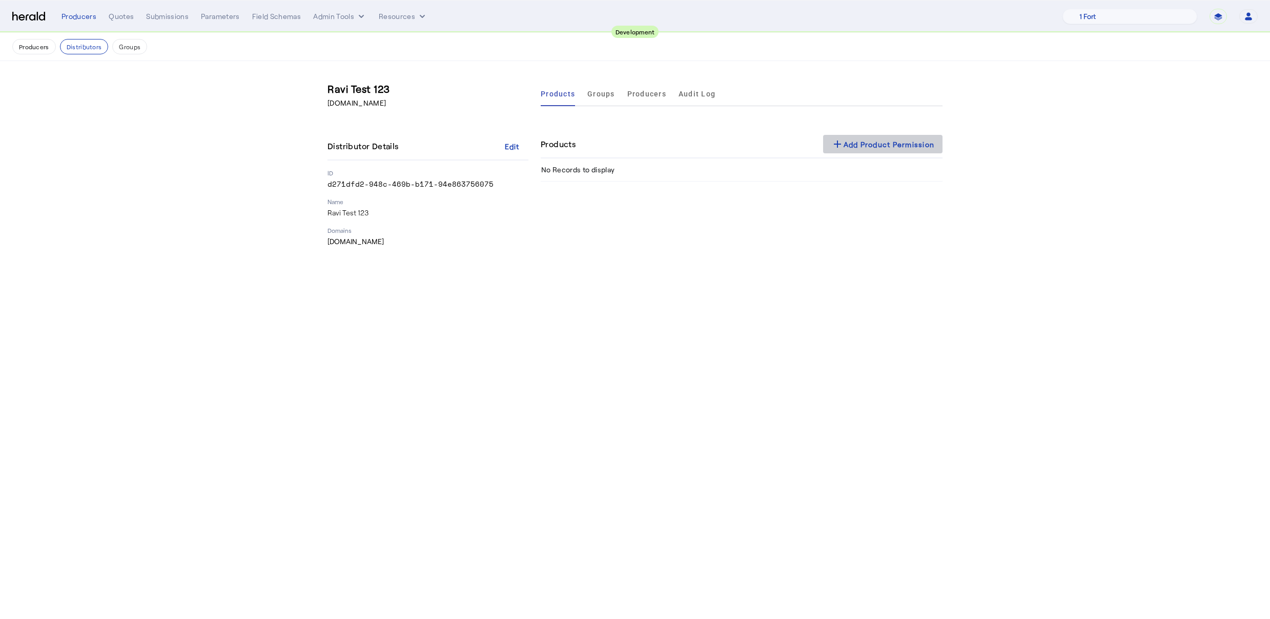
click at [887, 152] on span at bounding box center [883, 144] width 120 height 25
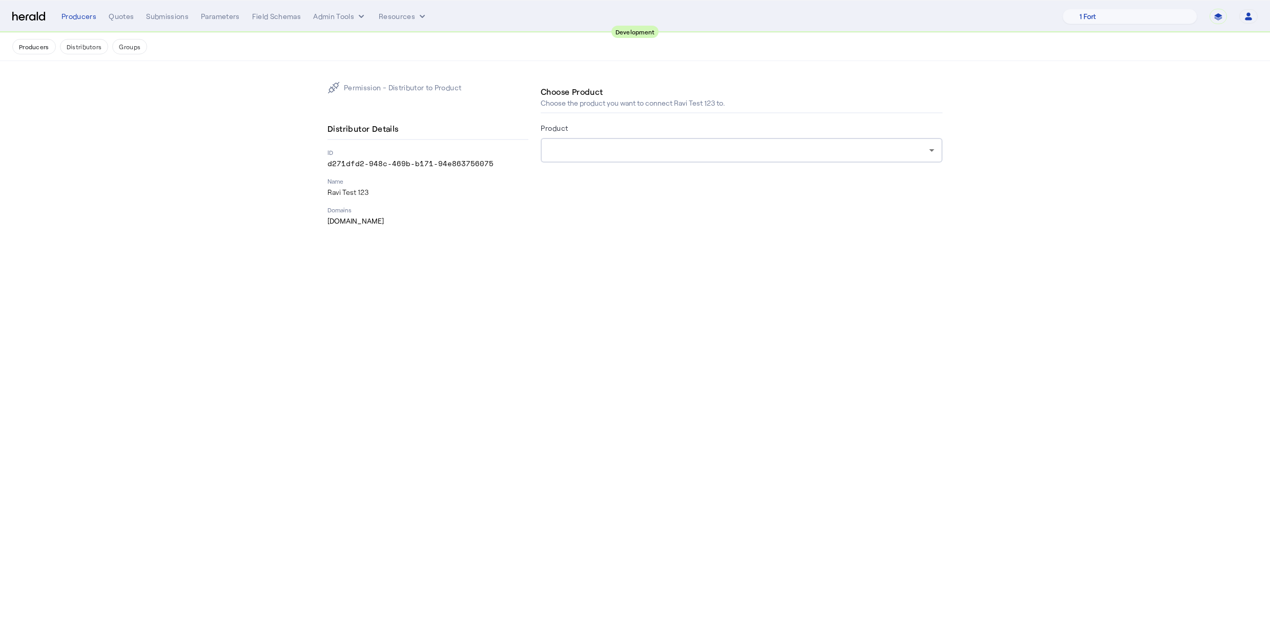
click at [820, 145] on div at bounding box center [739, 150] width 380 height 12
click at [678, 324] on body "**********" at bounding box center [635, 309] width 1270 height 619
click at [602, 157] on div at bounding box center [741, 150] width 385 height 25
click at [83, 50] on button "Distributors" at bounding box center [84, 46] width 49 height 15
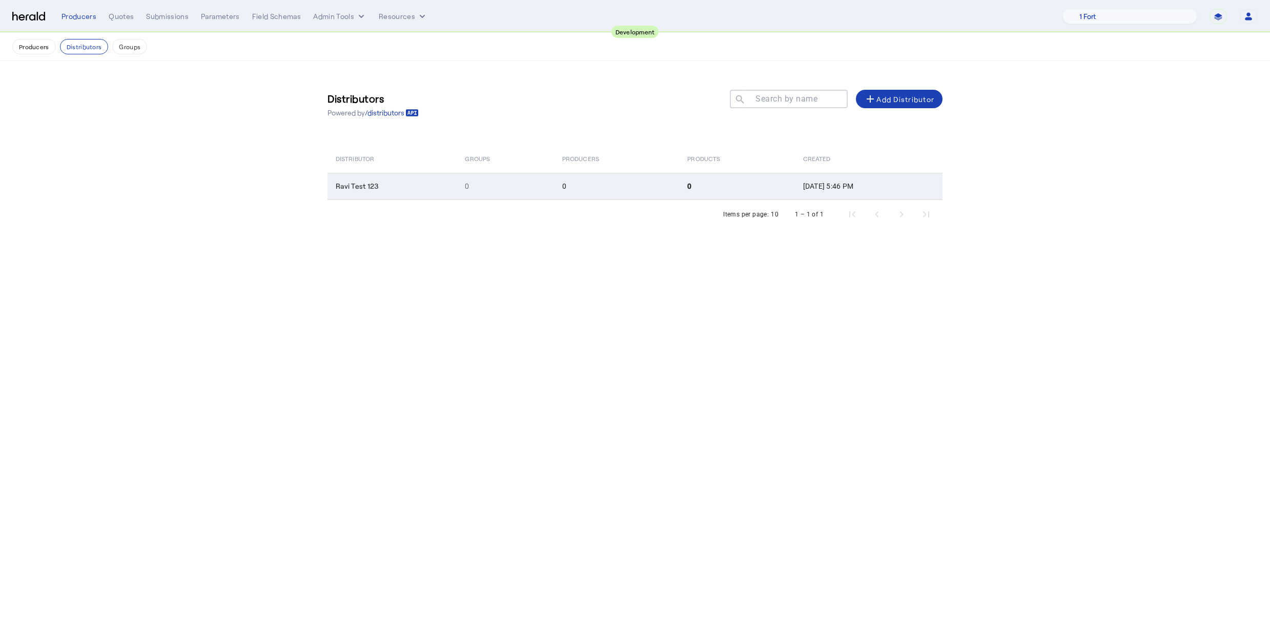
click at [406, 192] on td "Ravi Test 123" at bounding box center [392, 186] width 129 height 27
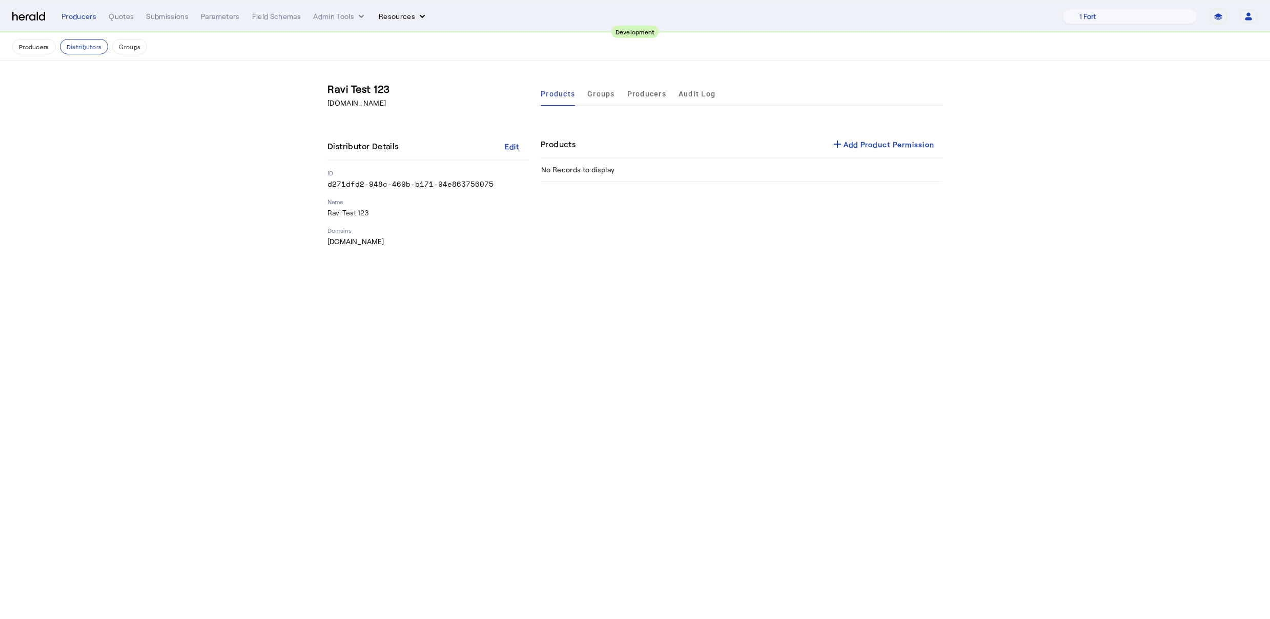
click at [420, 16] on icon "Resources dropdown menu" at bounding box center [422, 16] width 5 height 3
drag, startPoint x: 319, startPoint y: 49, endPoint x: 359, endPoint y: 16, distance: 52.0
click at [320, 48] on div at bounding box center [635, 309] width 1270 height 619
click at [354, 15] on button "Admin Tools" at bounding box center [339, 16] width 53 height 10
click at [356, 38] on span "Platforms Manager" at bounding box center [357, 38] width 75 height 12
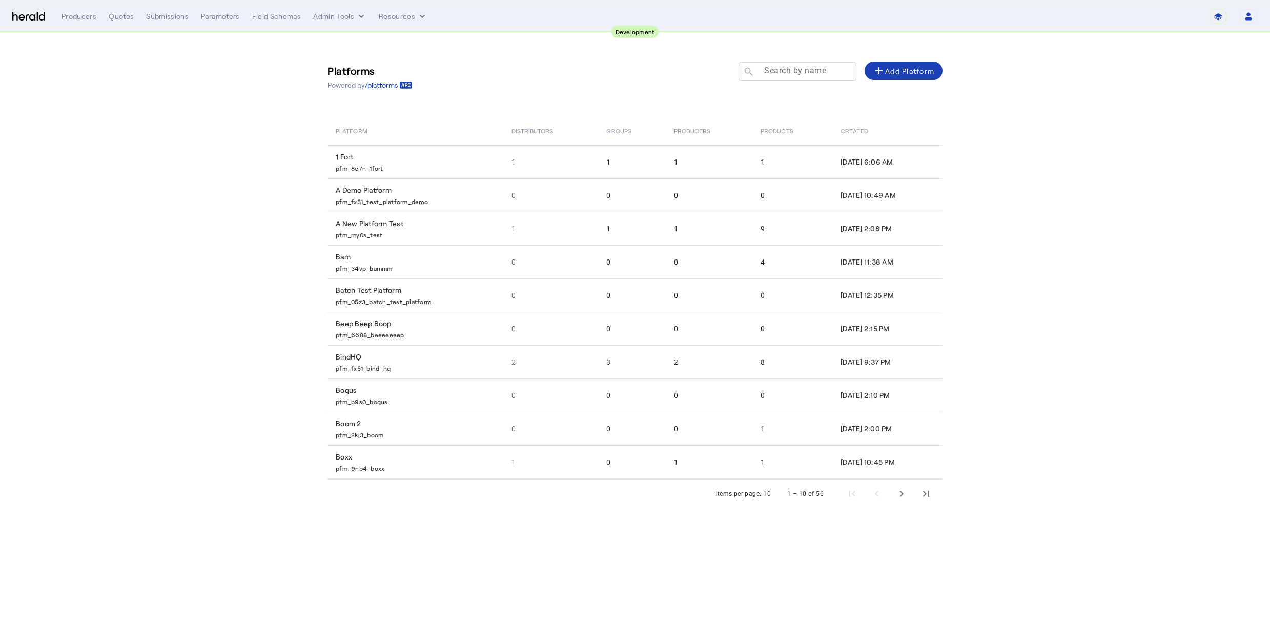
click at [833, 65] on input "Search by name" at bounding box center [802, 71] width 92 height 12
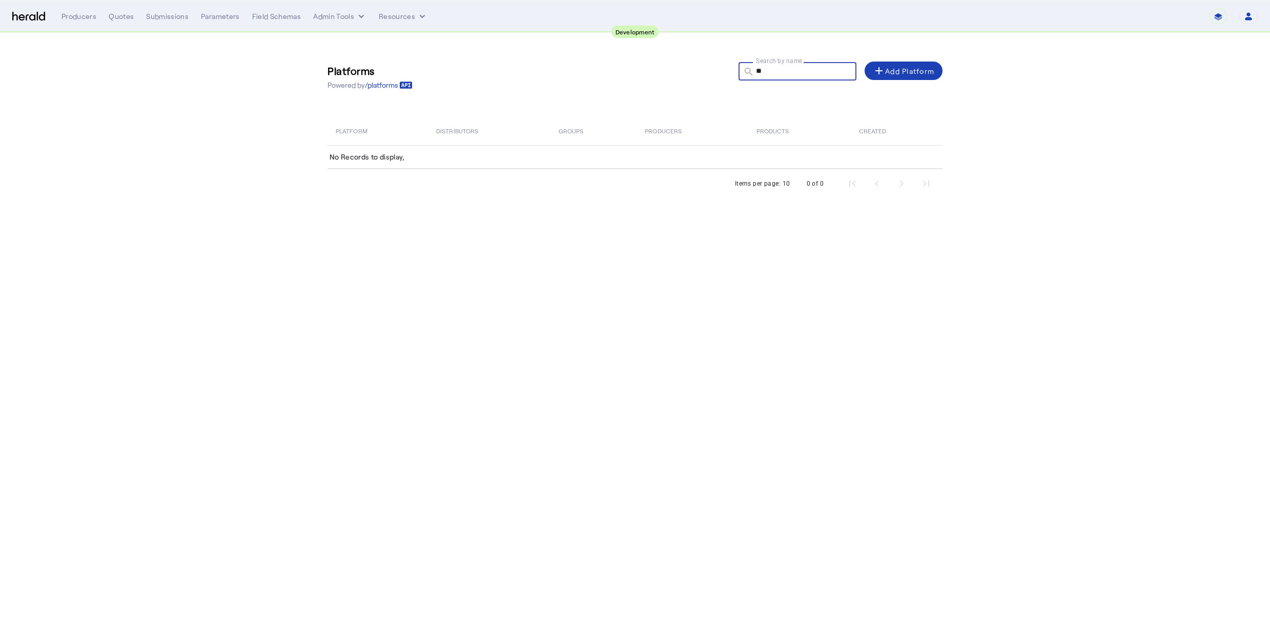
type input "*"
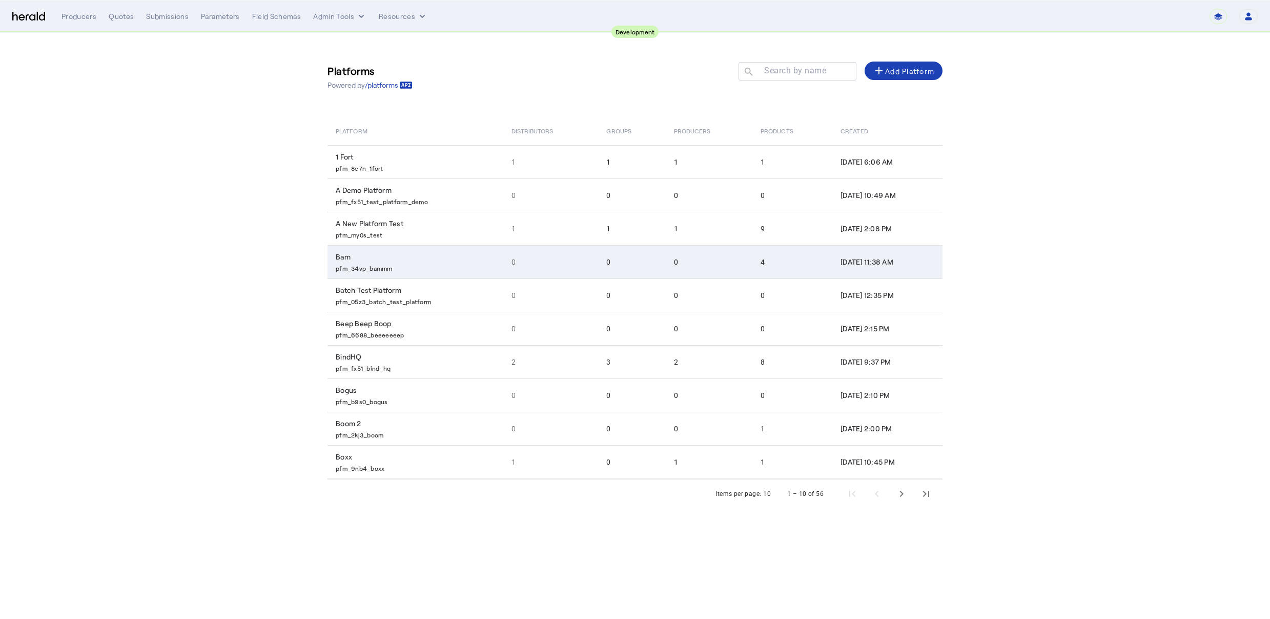
click at [351, 270] on p "pfm_34vp_bammm" at bounding box center [418, 267] width 164 height 10
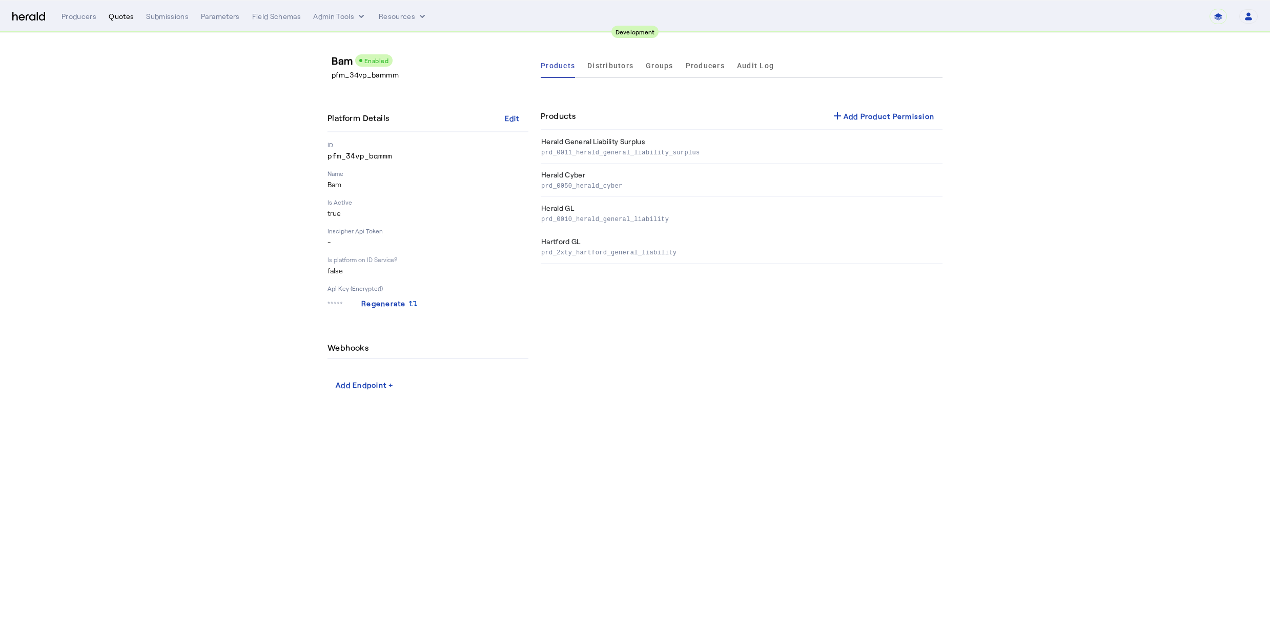
click at [127, 15] on div "Quotes" at bounding box center [121, 16] width 25 height 10
select select "pfm_ravi_test_1234"
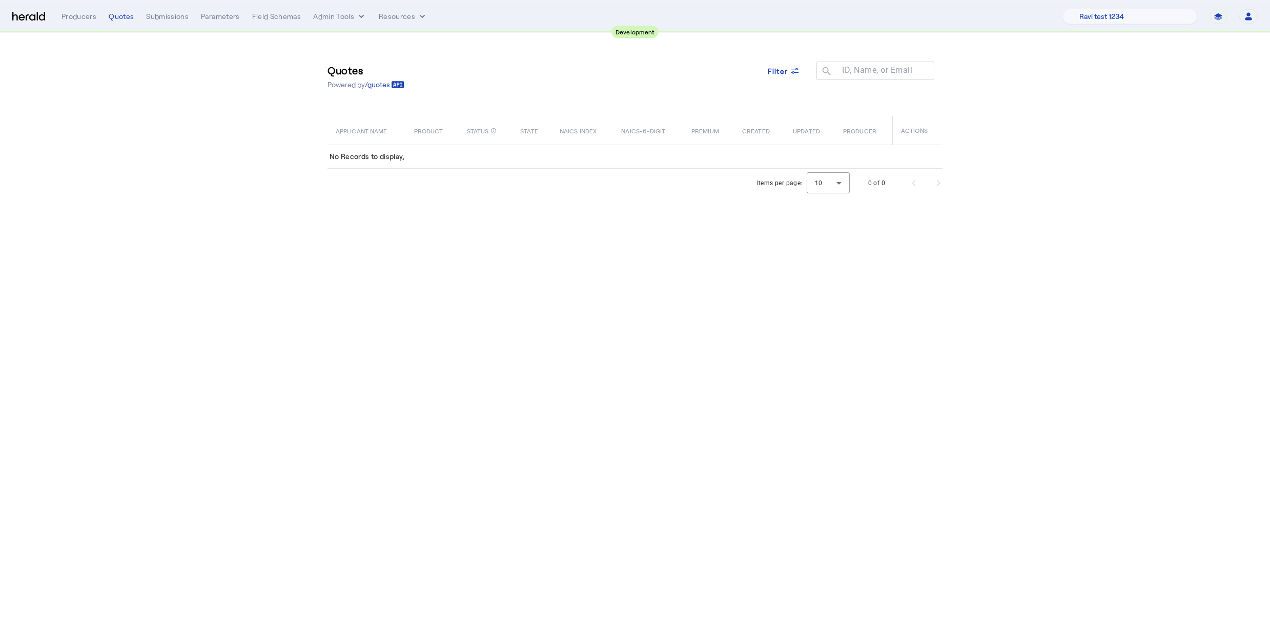
click at [1123, 27] on nav "**********" at bounding box center [635, 17] width 1270 height 32
click at [1127, 22] on select "1 Fort A Demo Platform A New Platform Test Bam Batch Test Platform Beep Beep Bo…" at bounding box center [1130, 16] width 135 height 15
drag, startPoint x: 307, startPoint y: 308, endPoint x: 287, endPoint y: 301, distance: 20.9
click at [309, 308] on body "**********" at bounding box center [635, 309] width 1270 height 619
click at [1144, 17] on select "1 Fort A Demo Platform A New Platform Test Bam Batch Test Platform Beep Beep Bo…" at bounding box center [1130, 16] width 135 height 15
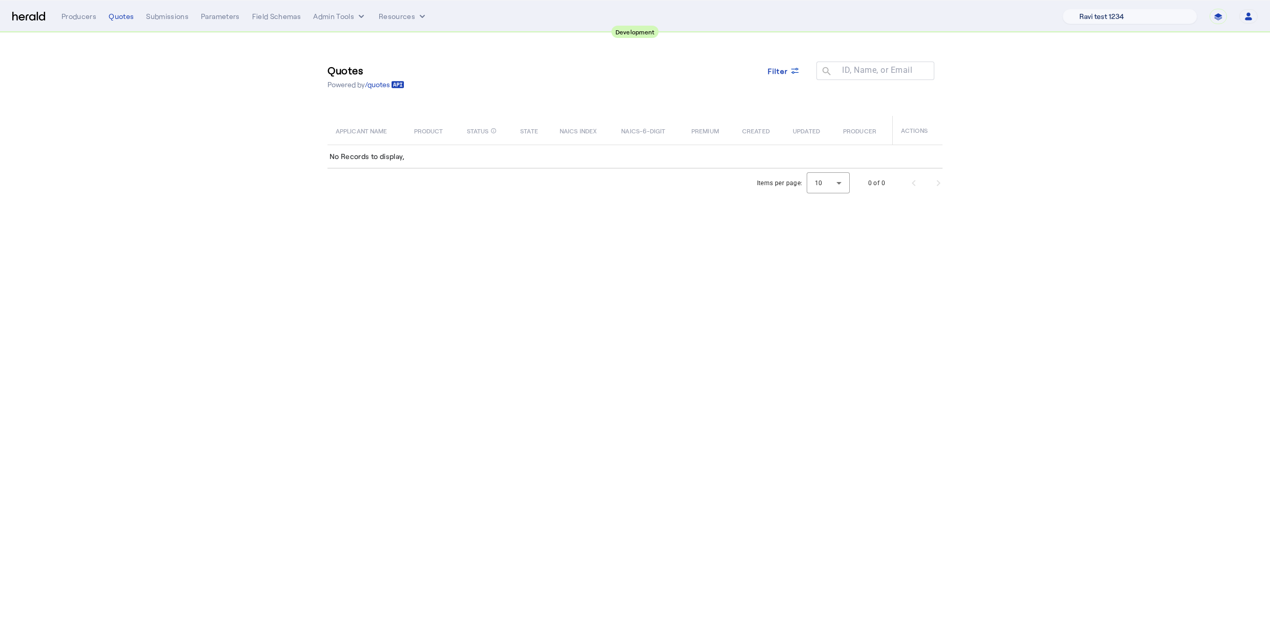
click at [1158, 15] on select "1 Fort A Demo Platform A New Platform Test Bam Batch Test Platform Beep Beep Bo…" at bounding box center [1130, 16] width 135 height 15
click at [392, 21] on button "Resources" at bounding box center [403, 16] width 49 height 10
click at [344, 26] on div at bounding box center [635, 309] width 1270 height 619
click at [349, 13] on button "Admin Tools" at bounding box center [339, 16] width 53 height 10
click at [344, 42] on span "Platforms Manager" at bounding box center [357, 38] width 75 height 12
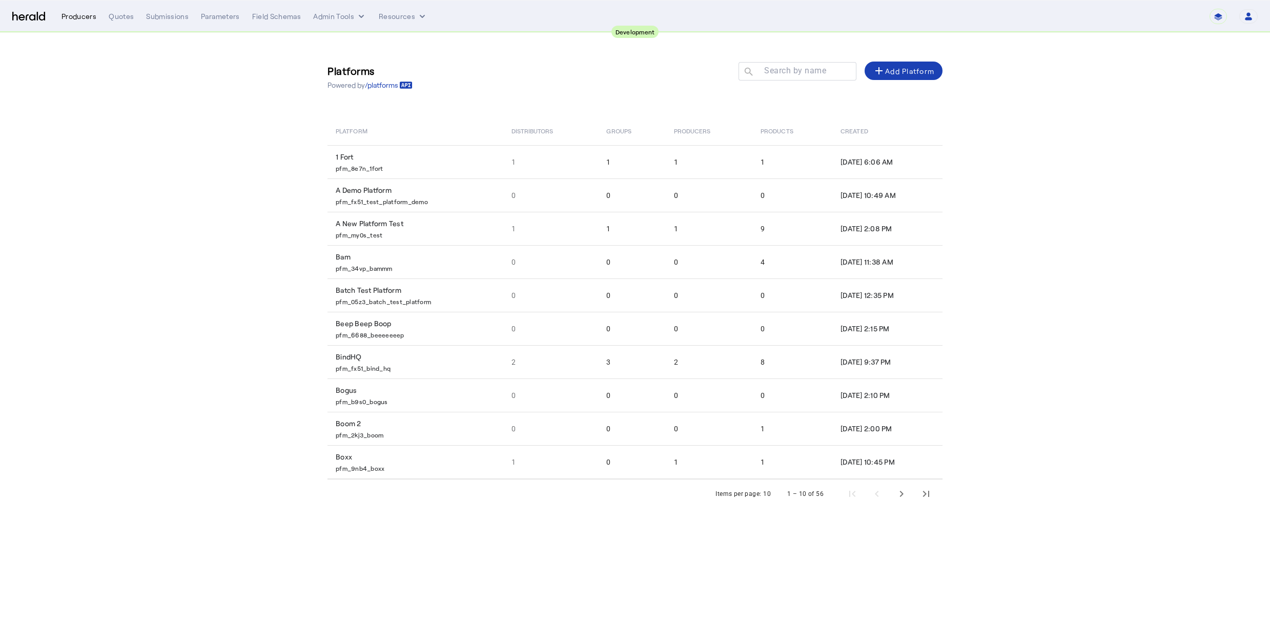
click at [86, 12] on div "Producers" at bounding box center [79, 16] width 35 height 10
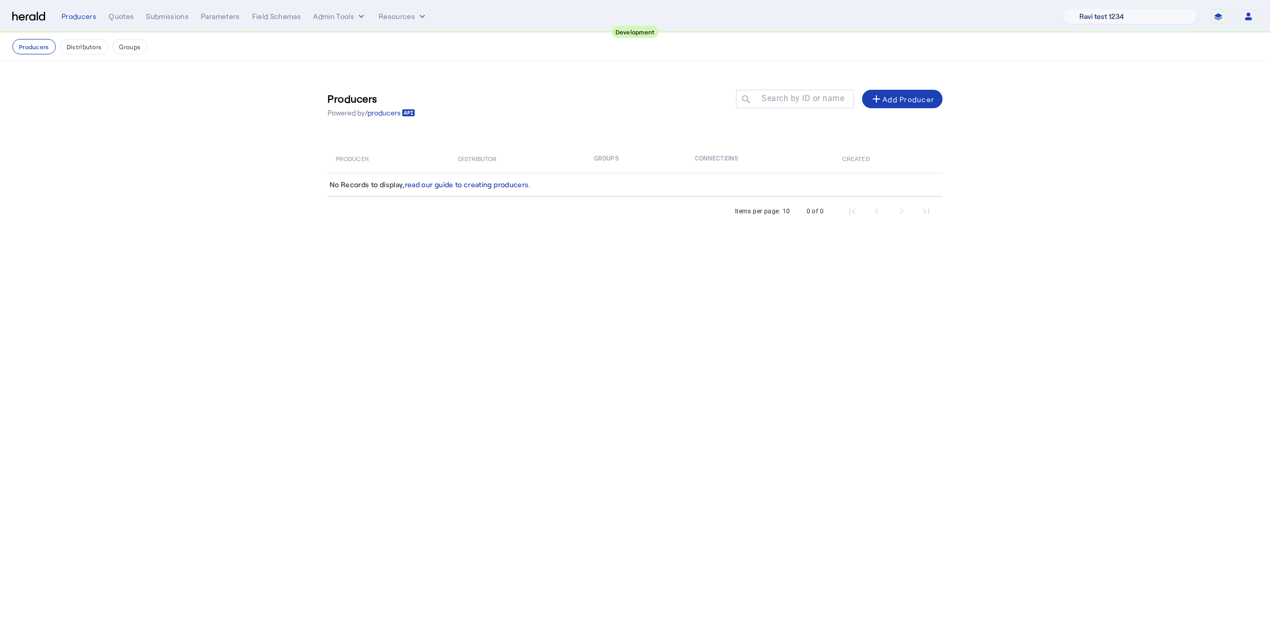
click at [1144, 18] on select "1 Fort A Demo Platform A New Platform Test Bam Batch Test Platform Beep Beep Bo…" at bounding box center [1130, 16] width 135 height 15
select select "pfm_2v8p_herald_api"
click at [1089, 9] on select "1 Fort A Demo Platform A New Platform Test Bam Batch Test Platform Beep Beep Bo…" at bounding box center [1130, 16] width 135 height 15
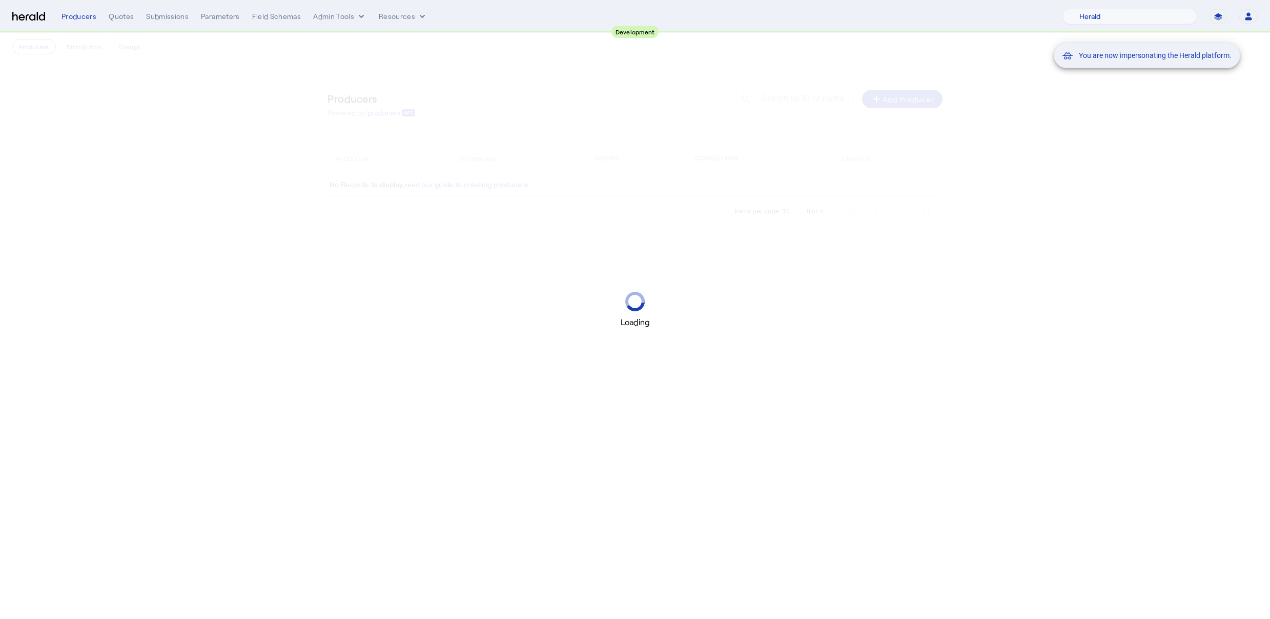
drag, startPoint x: 1178, startPoint y: 160, endPoint x: 1198, endPoint y: 113, distance: 51.2
click at [1178, 158] on div "You are now impersonating the Herald platform." at bounding box center [635, 309] width 1270 height 619
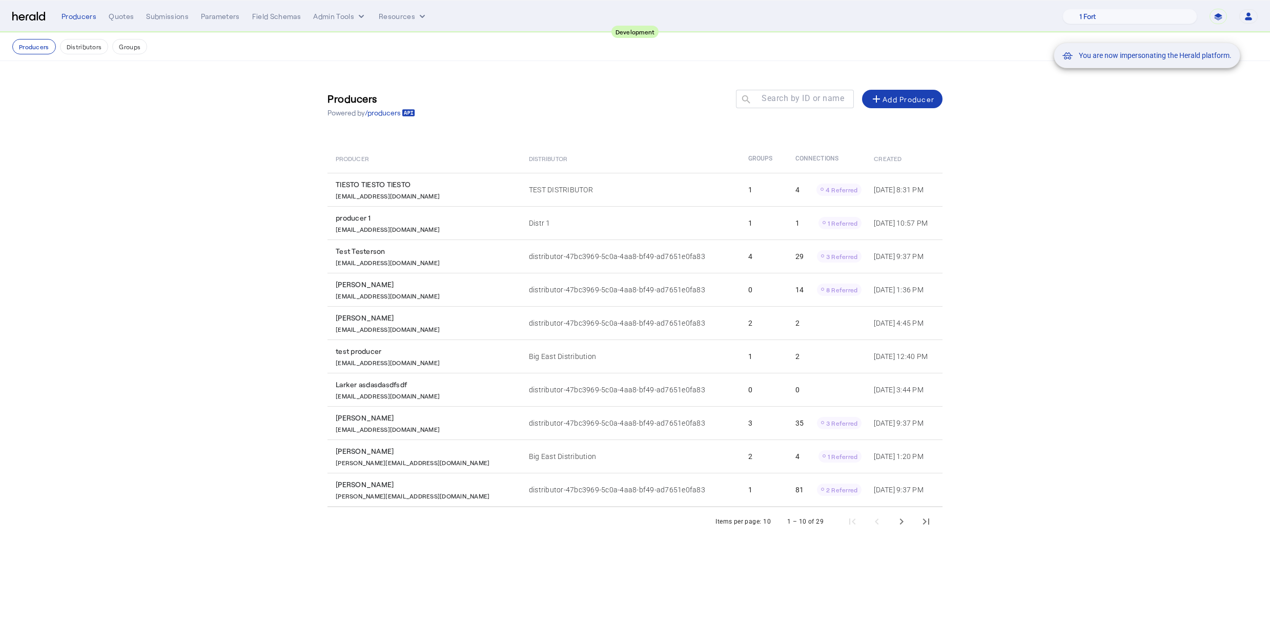
click at [1225, 18] on mat-snack-bar-container "You are now impersonating the Herald platform." at bounding box center [1172, 17] width 187 height 26
click at [1224, 17] on mat-snack-bar-container "You are now impersonating the Herald platform." at bounding box center [1172, 17] width 187 height 26
click at [1218, 17] on select "**********" at bounding box center [1218, 16] width 17 height 15
select select "*******"
click at [1210, 9] on select "**********" at bounding box center [1218, 16] width 17 height 15
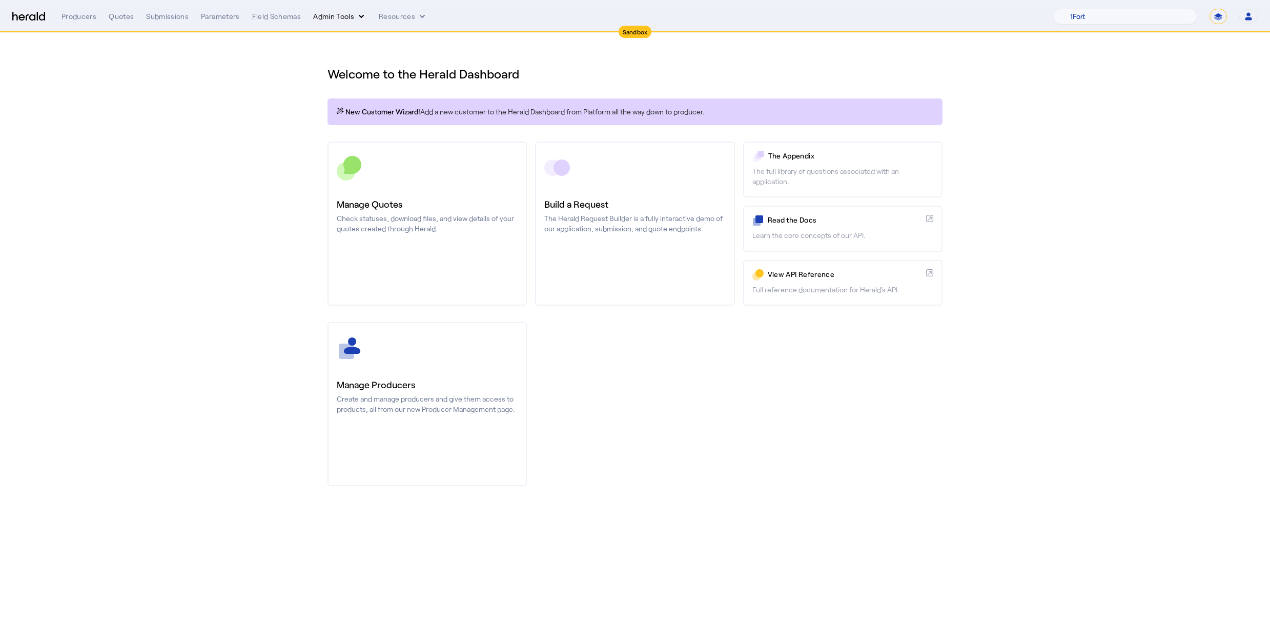
click at [338, 21] on button "Admin Tools" at bounding box center [339, 16] width 53 height 10
click at [346, 33] on span "Platforms Manager" at bounding box center [357, 38] width 75 height 12
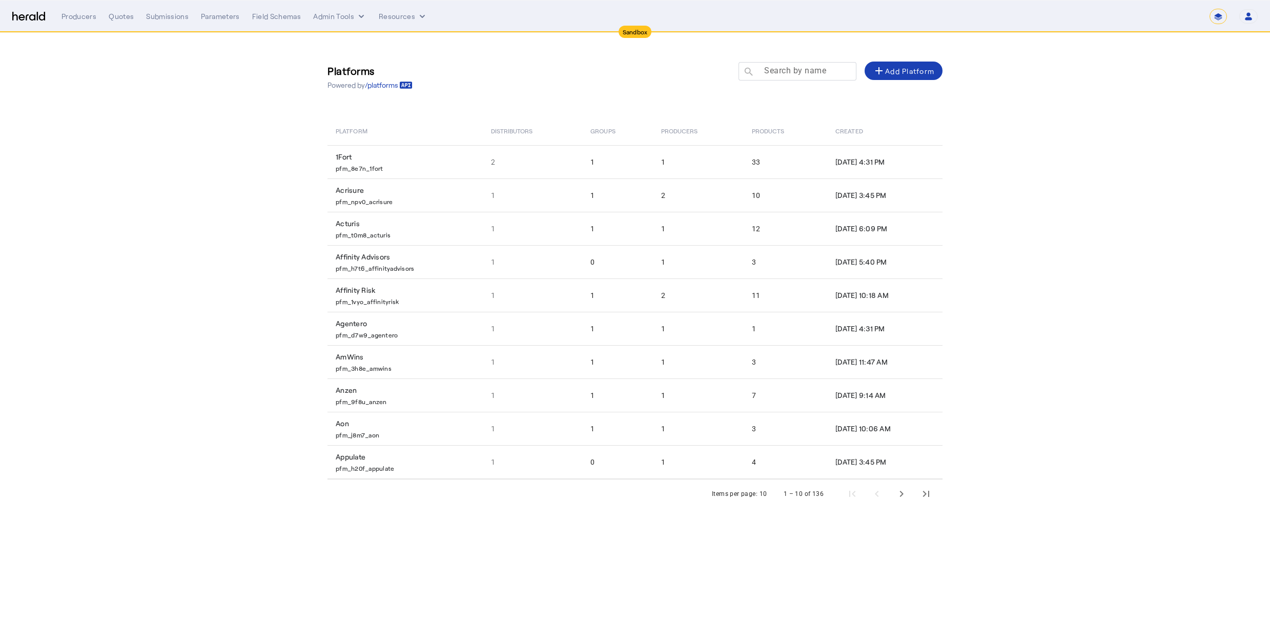
click at [765, 68] on mat-label "Search by name" at bounding box center [795, 71] width 62 height 10
click at [765, 68] on input "Search by name" at bounding box center [802, 71] width 92 height 12
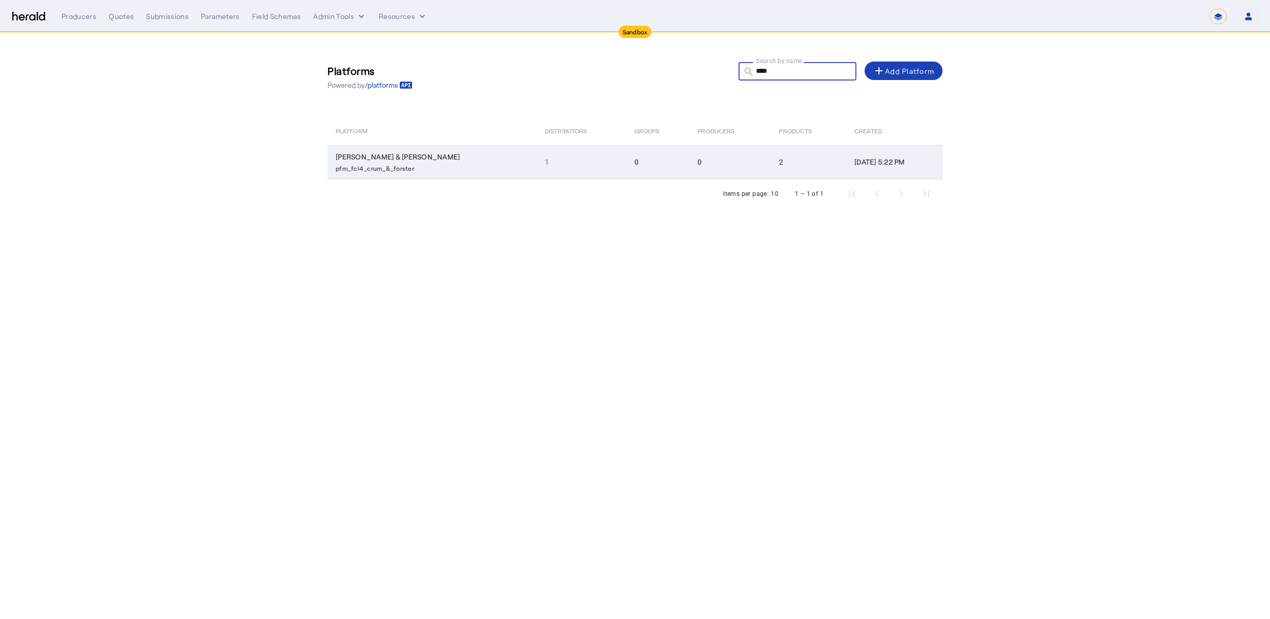
type input "****"
click at [392, 170] on p "pfm_fci4_crum_&_forster" at bounding box center [434, 167] width 197 height 10
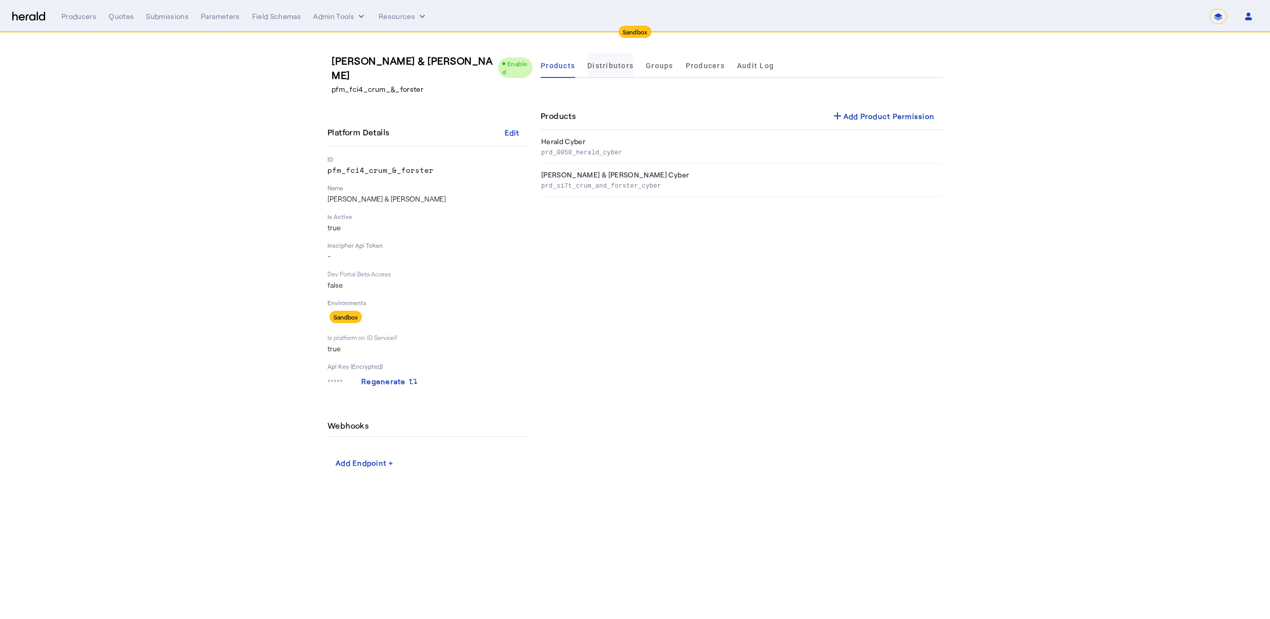
click at [626, 73] on span "Distributors" at bounding box center [610, 65] width 46 height 25
drag, startPoint x: 238, startPoint y: 186, endPoint x: 312, endPoint y: 191, distance: 74.5
click at [239, 185] on section "[PERSON_NAME] & [PERSON_NAME] Enabled pfm_fci4_crum_&_forster Platform Details …" at bounding box center [635, 262] width 1270 height 459
drag, startPoint x: 680, startPoint y: 294, endPoint x: 381, endPoint y: 100, distance: 355.9
click at [678, 294] on div "Products Distributors Groups Producers Audit Log Distributors [PERSON_NAME] & […" at bounding box center [742, 262] width 402 height 418
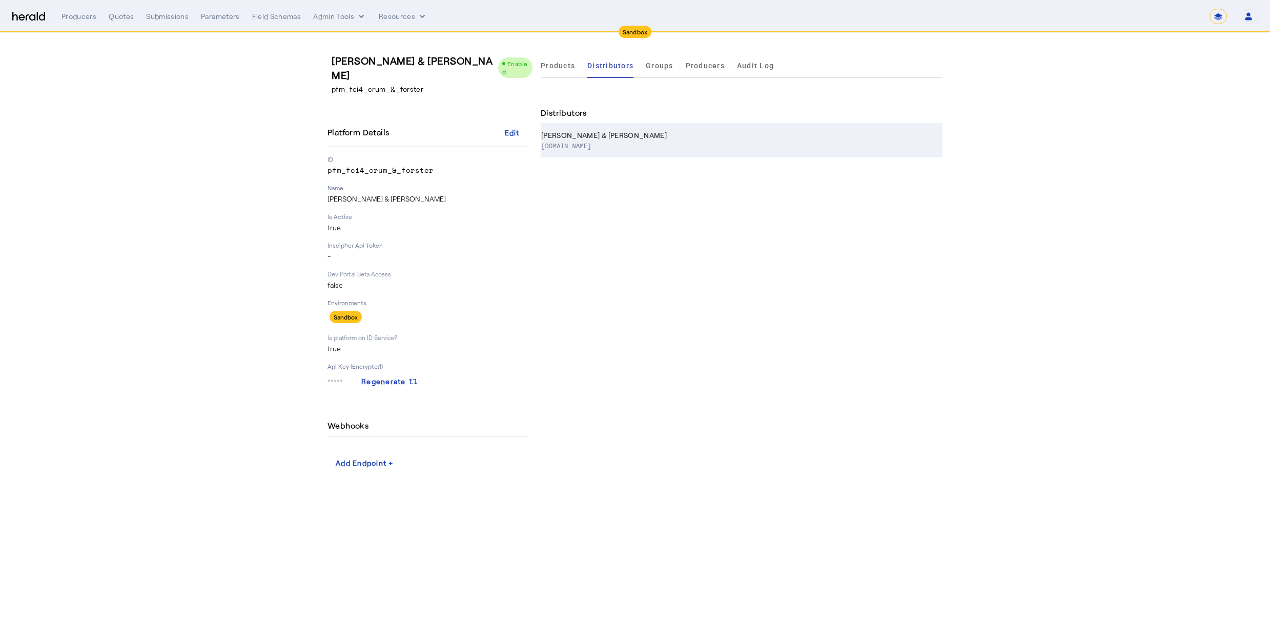
click at [667, 140] on p "[DOMAIN_NAME]" at bounding box center [739, 145] width 397 height 10
select select "pfm_fci4_crum_&_forster"
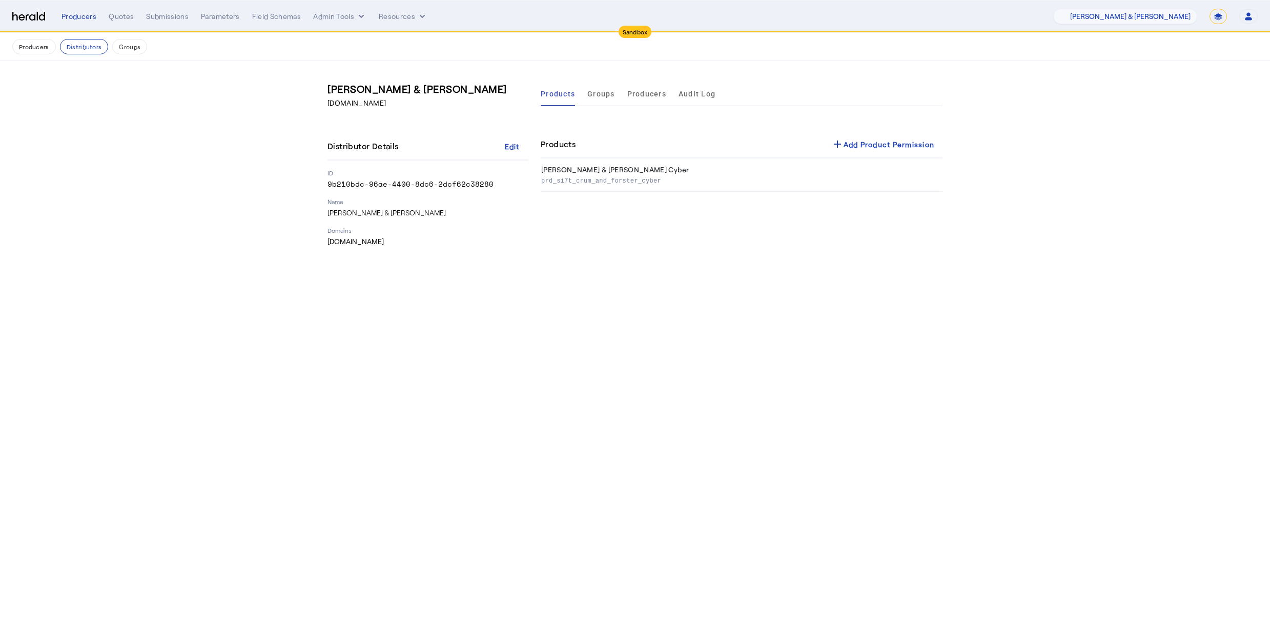
click at [749, 287] on body "Sandbox Menu Producers Quotes Submissions Parameters Field Schemas Admin Tools …" at bounding box center [635, 309] width 1270 height 619
click at [502, 376] on body "Sandbox Menu Producers Quotes Submissions Parameters Field Schemas Admin Tools …" at bounding box center [635, 309] width 1270 height 619
click at [919, 150] on div "add Add Product Permission" at bounding box center [883, 144] width 104 height 12
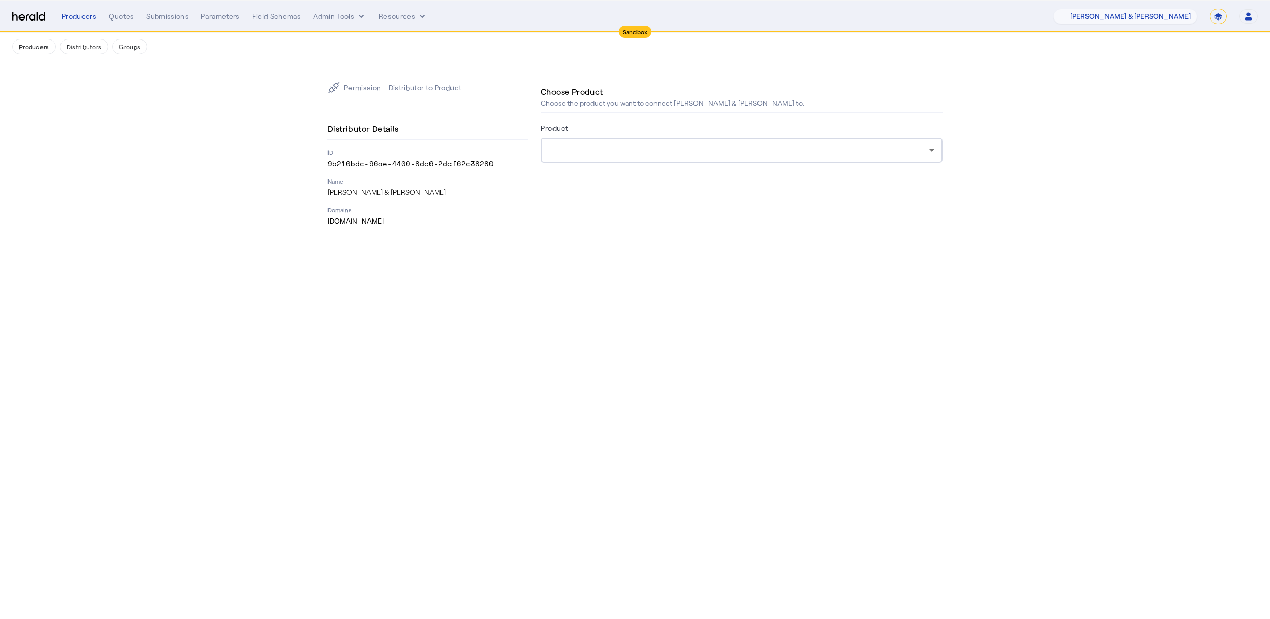
click at [766, 147] on div at bounding box center [739, 150] width 380 height 12
click at [935, 152] on icon at bounding box center [932, 150] width 12 height 12
